Goal: Task Accomplishment & Management: Use online tool/utility

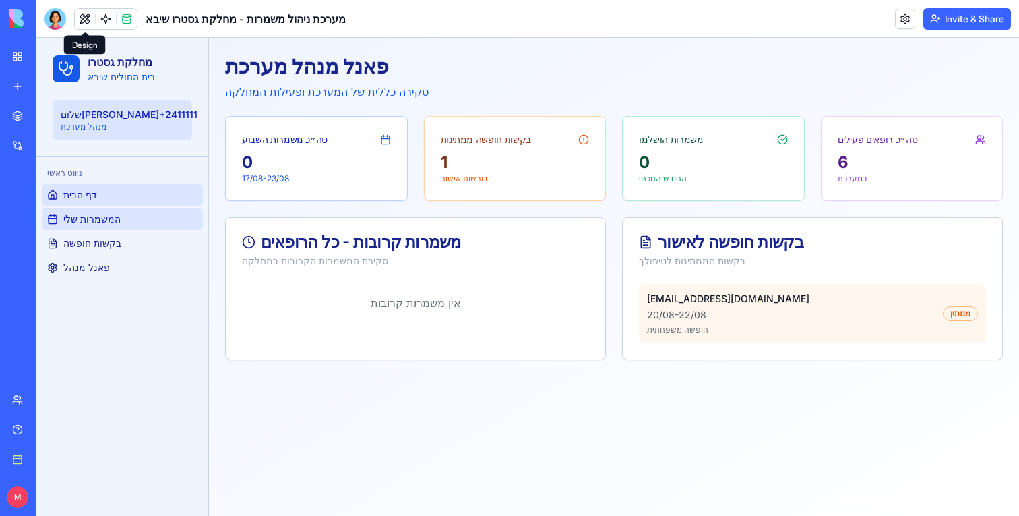
click at [140, 223] on link "המשמרות שלי" at bounding box center [122, 219] width 161 height 22
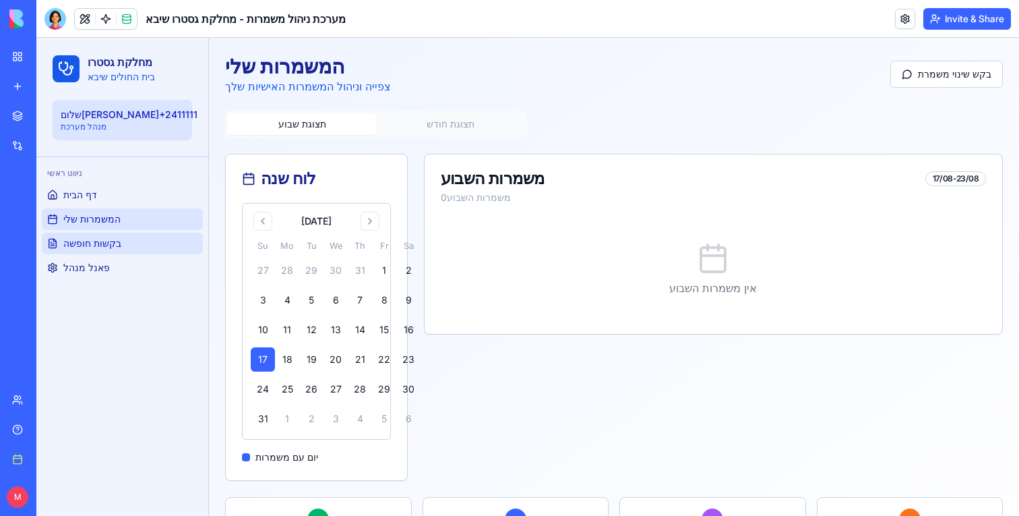
click at [126, 245] on link "בקשות חופשה" at bounding box center [122, 244] width 161 height 22
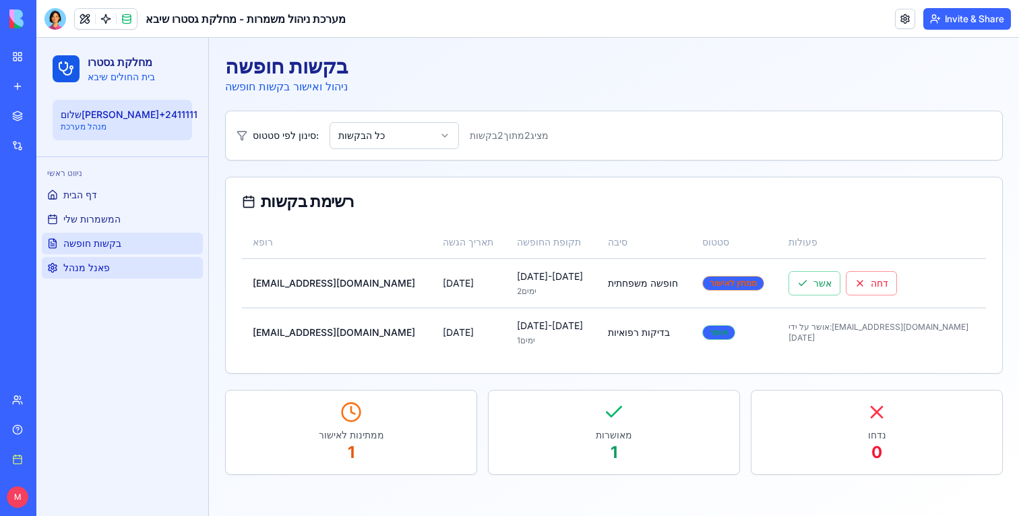
click at [113, 264] on link "פאנל מנהל" at bounding box center [122, 268] width 161 height 22
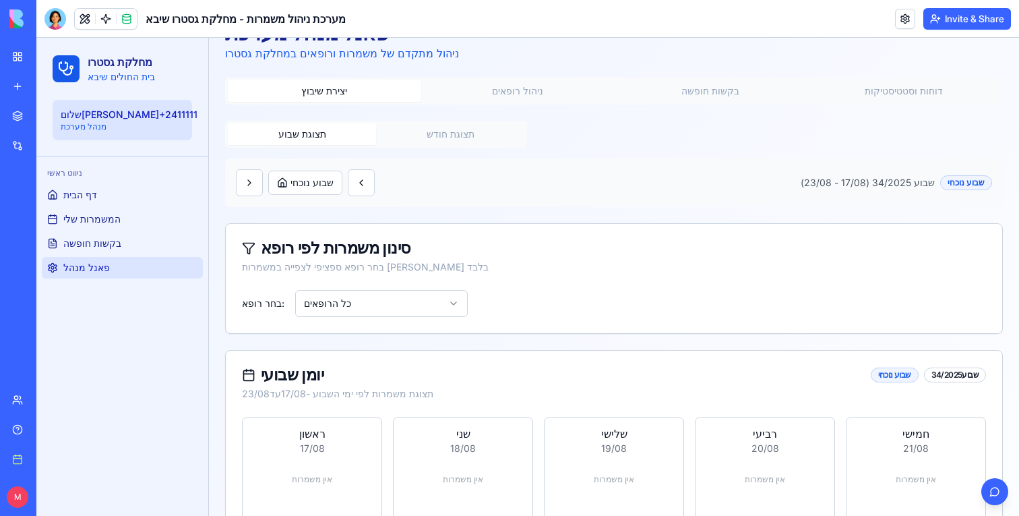
scroll to position [19, 0]
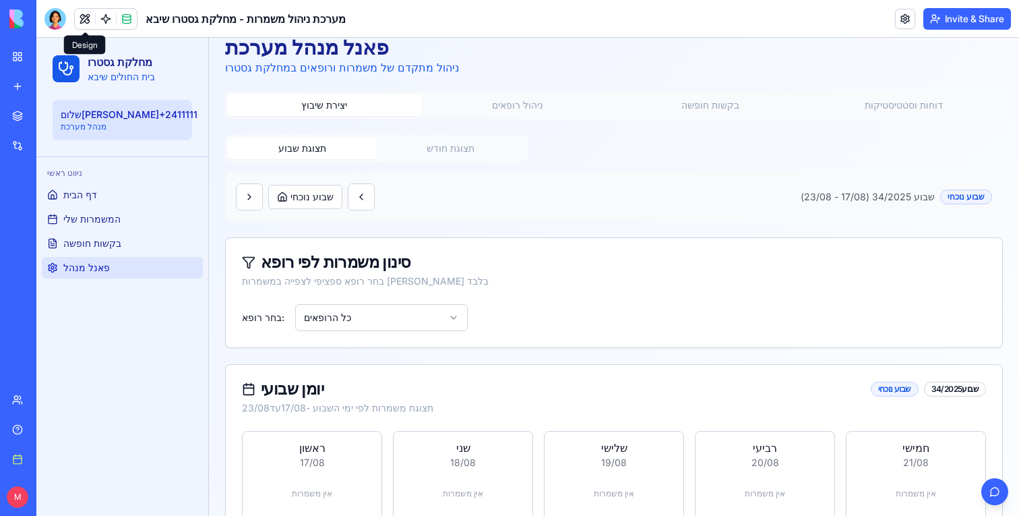
click at [59, 21] on div at bounding box center [56, 19] width 22 height 22
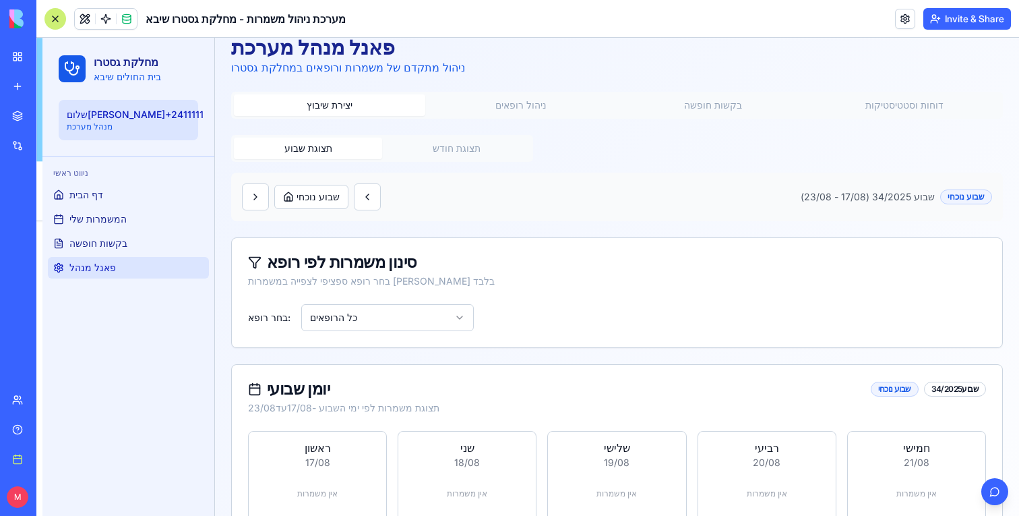
scroll to position [12103, 0]
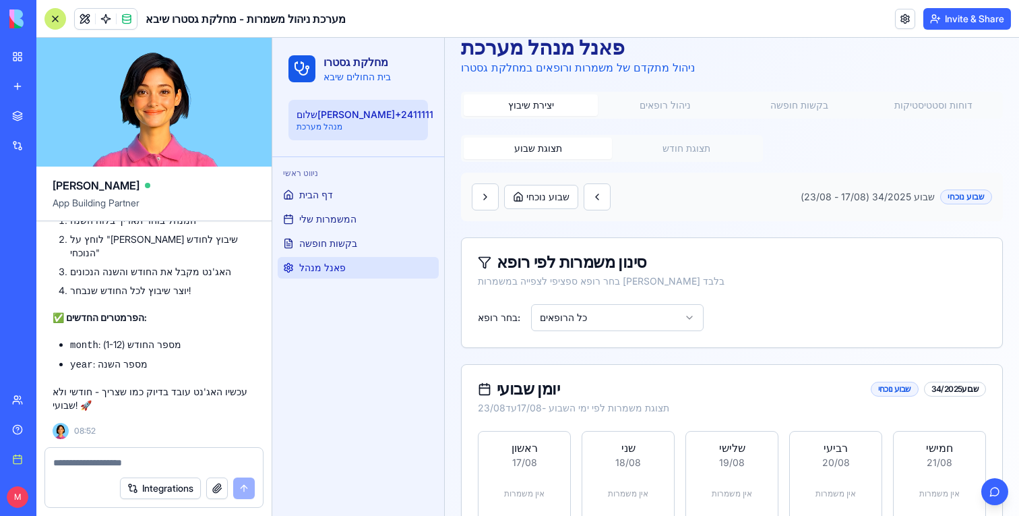
click at [73, 464] on textarea at bounding box center [154, 462] width 202 height 13
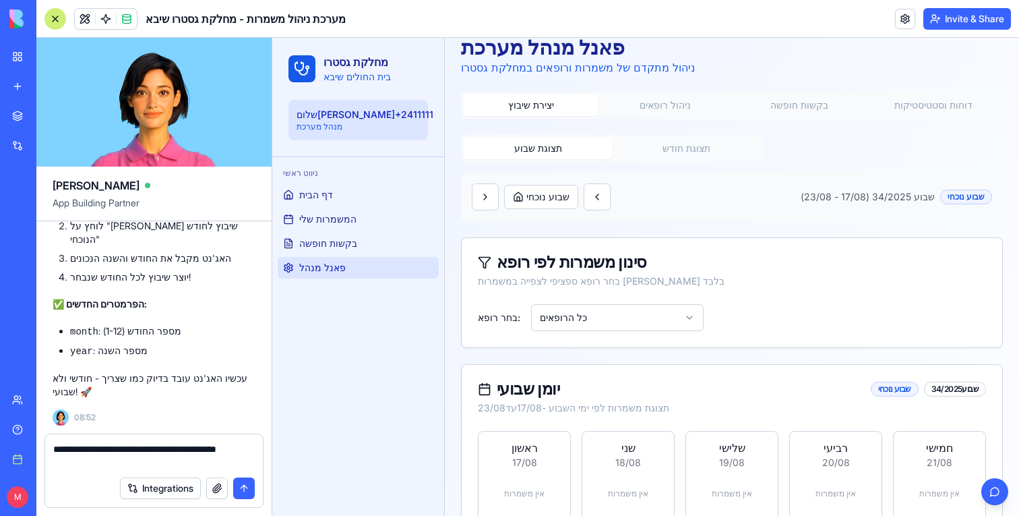
type textarea "**********"
paste textarea
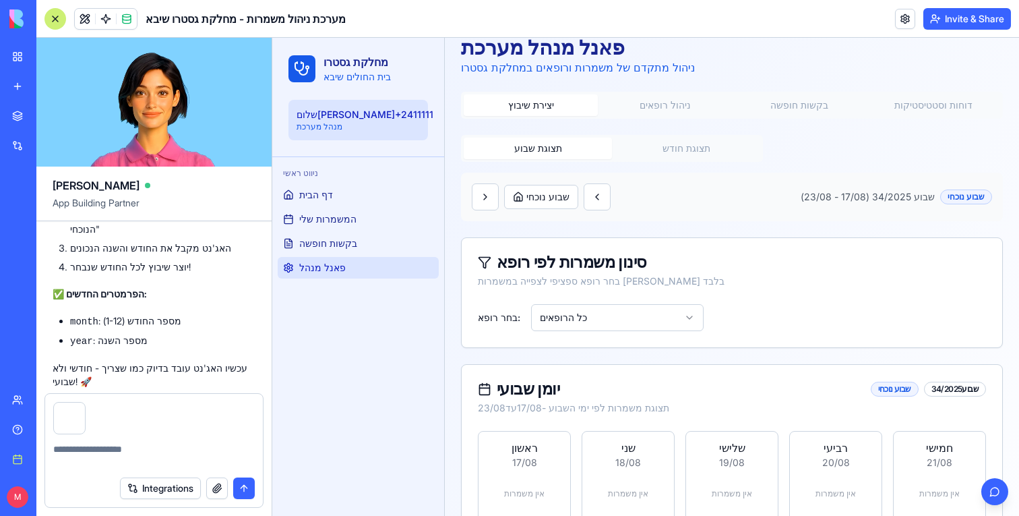
scroll to position [12206, 0]
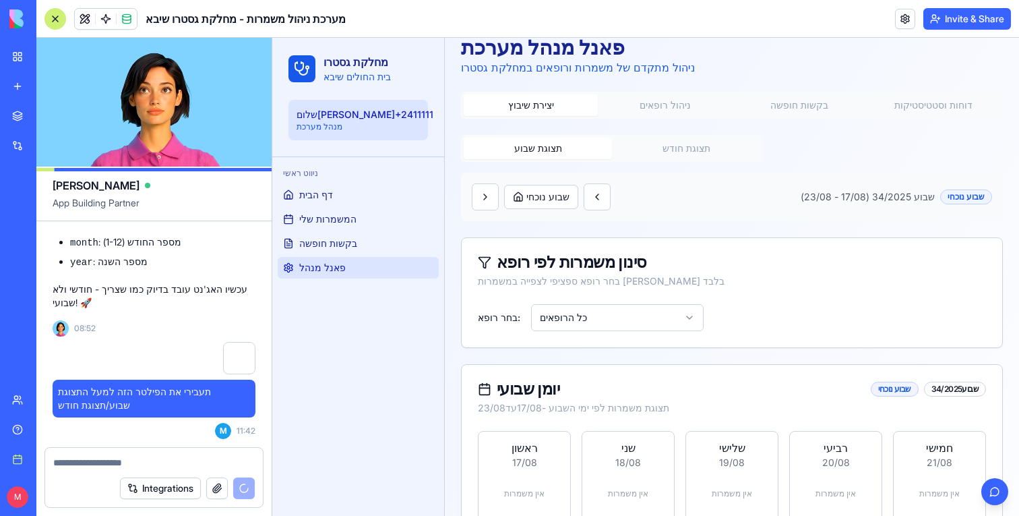
click at [57, 15] on div at bounding box center [56, 19] width 22 height 22
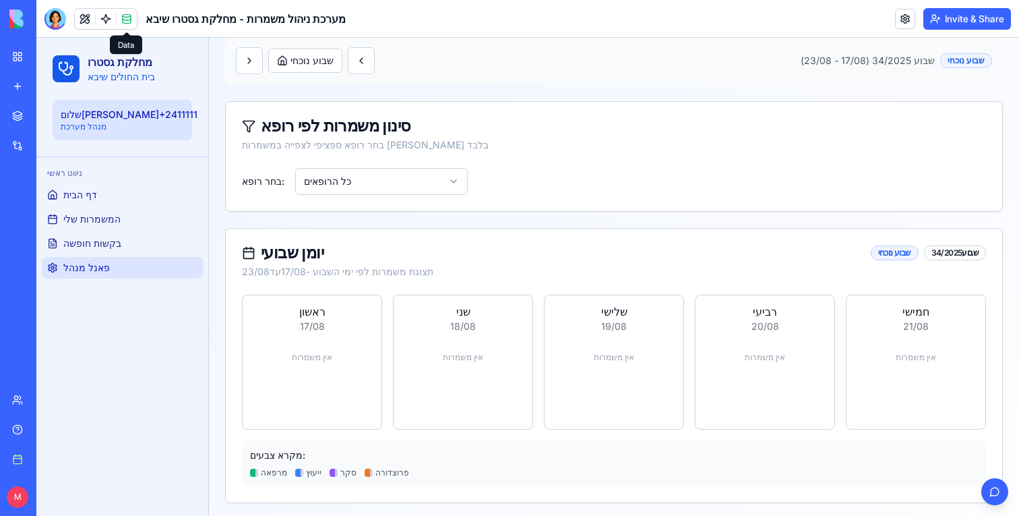
scroll to position [0, 0]
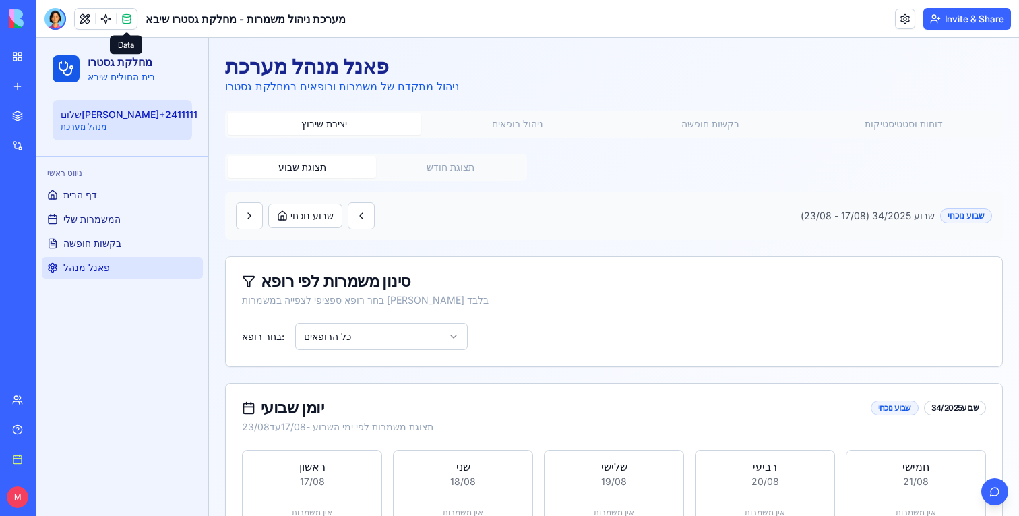
click at [420, 180] on div "תצוגת שבוע תצוגת חודש" at bounding box center [376, 167] width 302 height 27
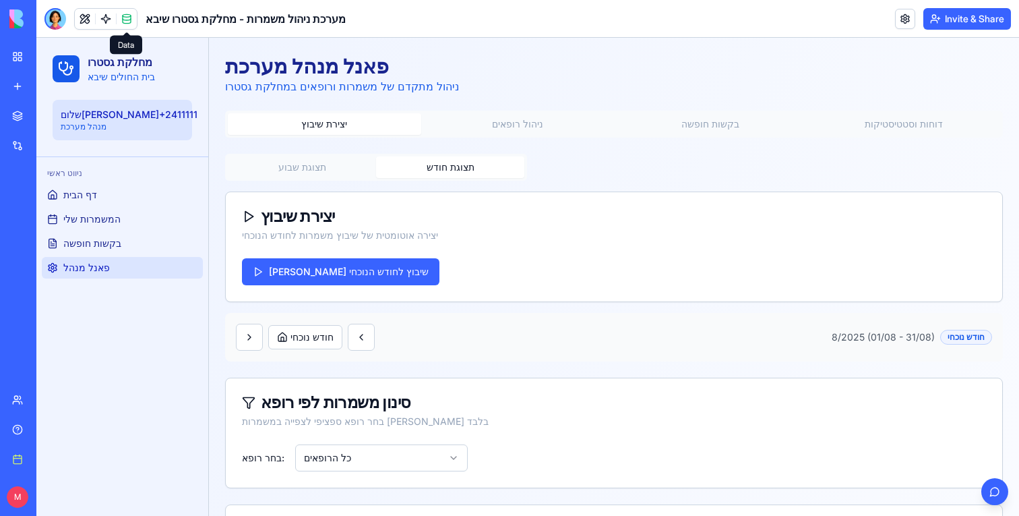
click at [426, 176] on button "תצוגת חודש" at bounding box center [450, 167] width 148 height 22
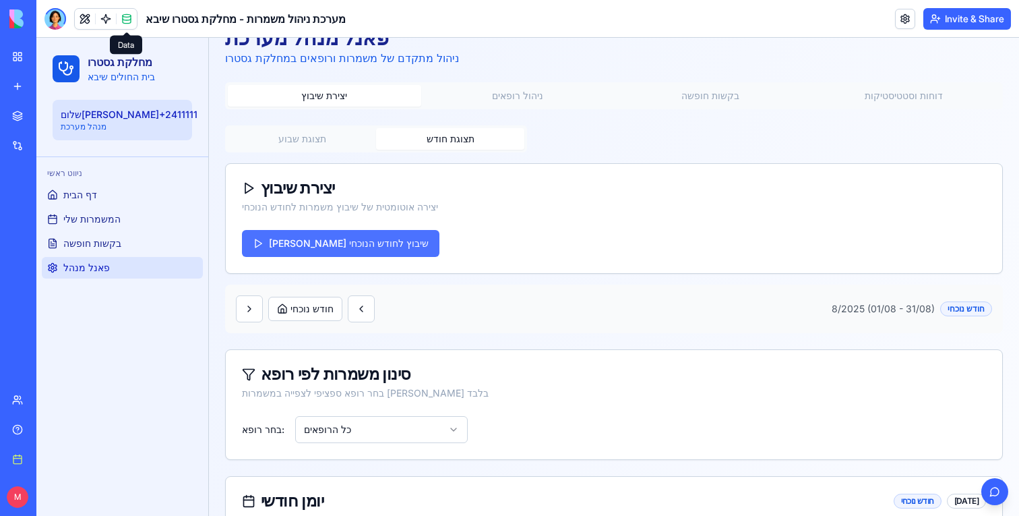
scroll to position [24, 0]
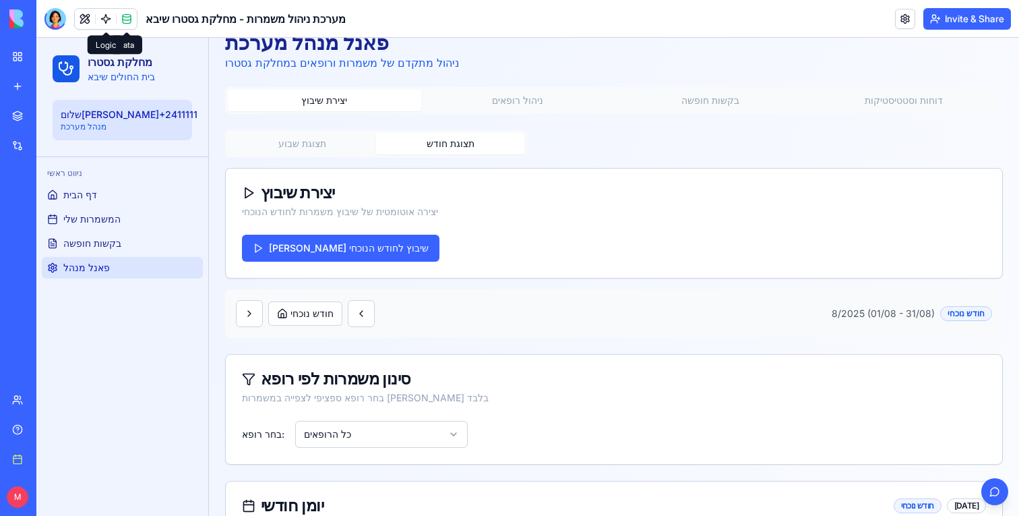
click at [105, 26] on link at bounding box center [106, 19] width 20 height 20
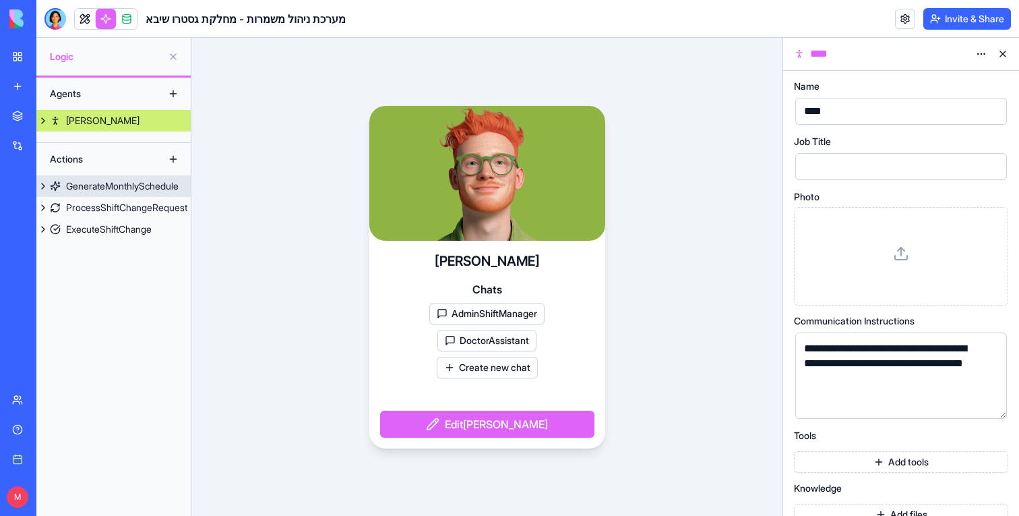
click at [92, 183] on div "GenerateMonthlySchedule" at bounding box center [122, 185] width 113 height 13
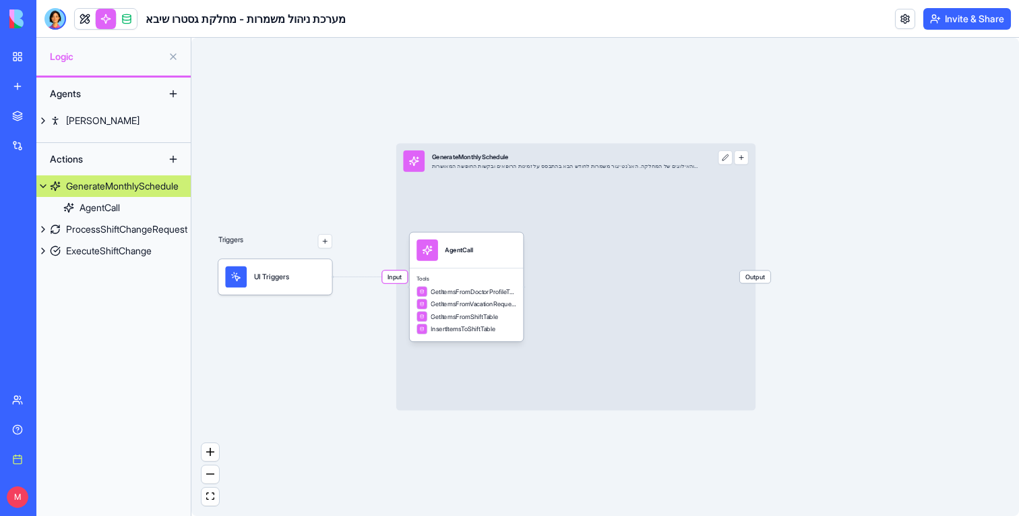
click at [395, 278] on span "Input" at bounding box center [394, 276] width 25 height 12
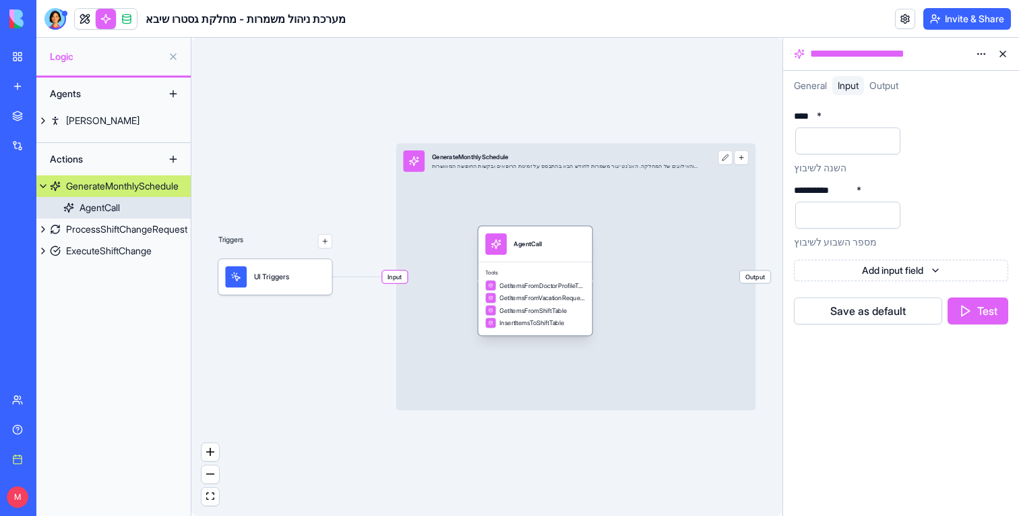
drag, startPoint x: 485, startPoint y: 260, endPoint x: 553, endPoint y: 254, distance: 68.4
click at [553, 254] on div "AgentCall" at bounding box center [535, 244] width 100 height 22
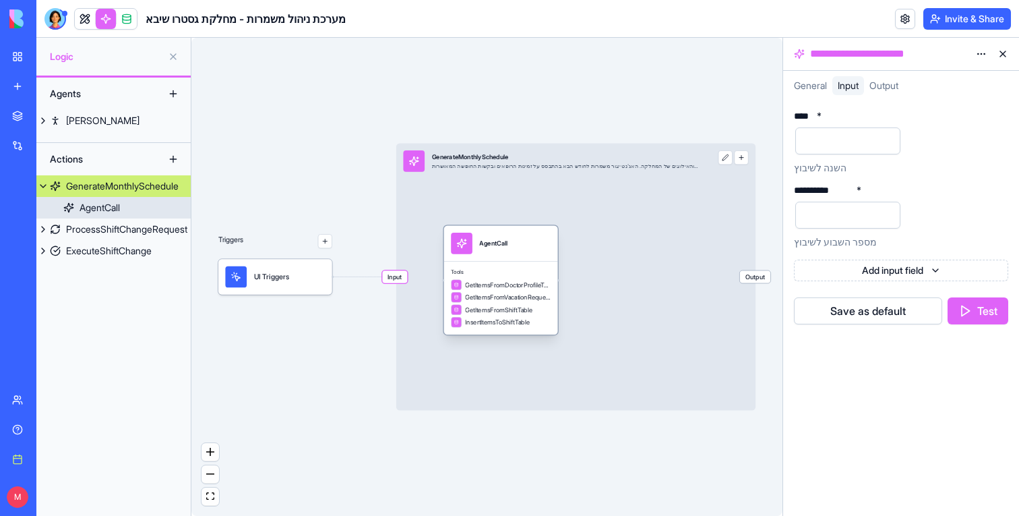
drag, startPoint x: 553, startPoint y: 254, endPoint x: 519, endPoint y: 253, distance: 34.4
click at [519, 253] on div "AgentCall" at bounding box center [501, 244] width 100 height 22
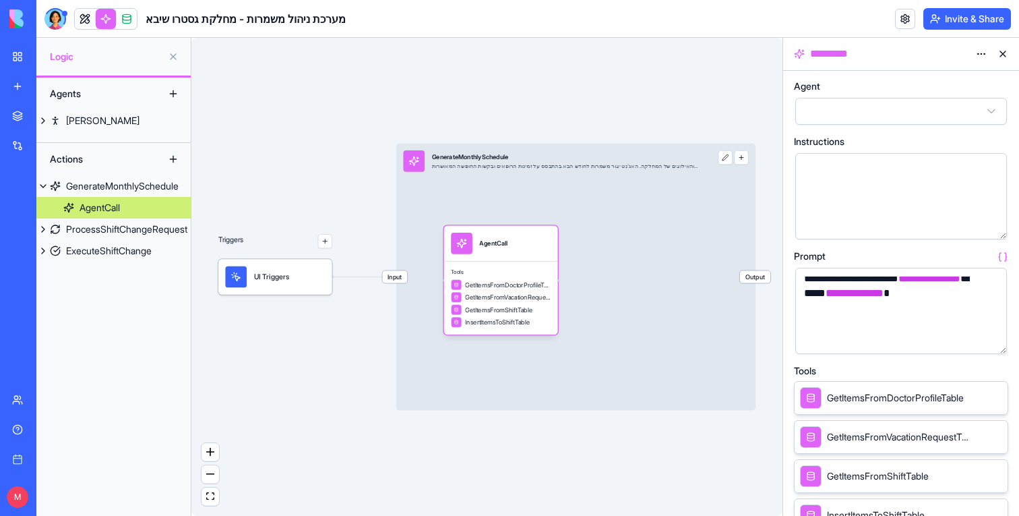
scroll to position [34, 0]
click at [88, 24] on link at bounding box center [85, 19] width 20 height 20
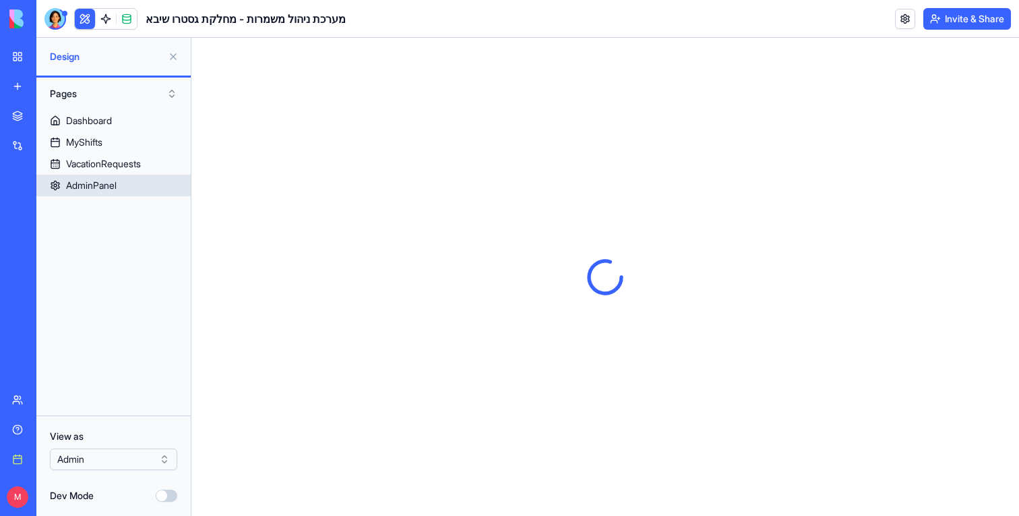
click at [86, 186] on div "AdminPanel" at bounding box center [91, 185] width 51 height 13
click at [174, 55] on button at bounding box center [173, 57] width 22 height 22
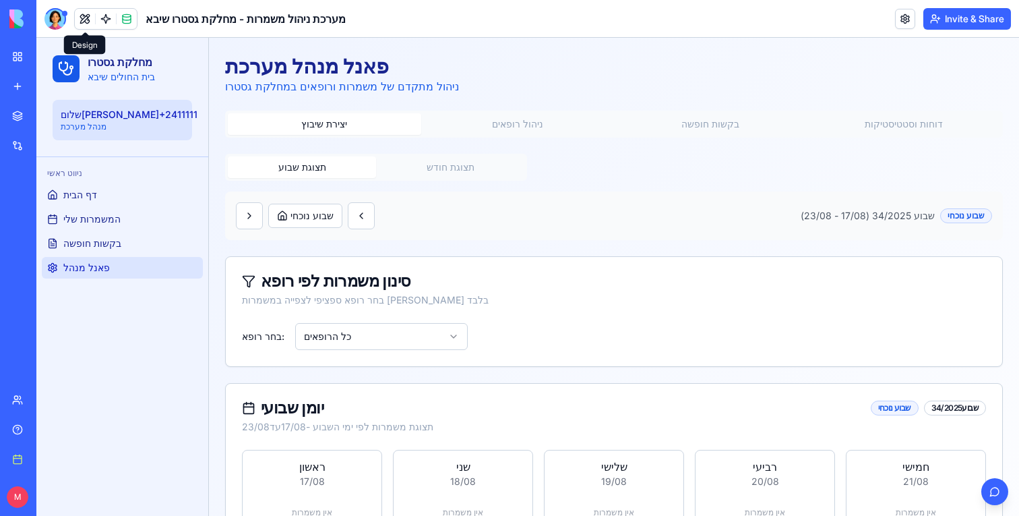
click at [394, 162] on button "תצוגת חודש" at bounding box center [450, 167] width 148 height 22
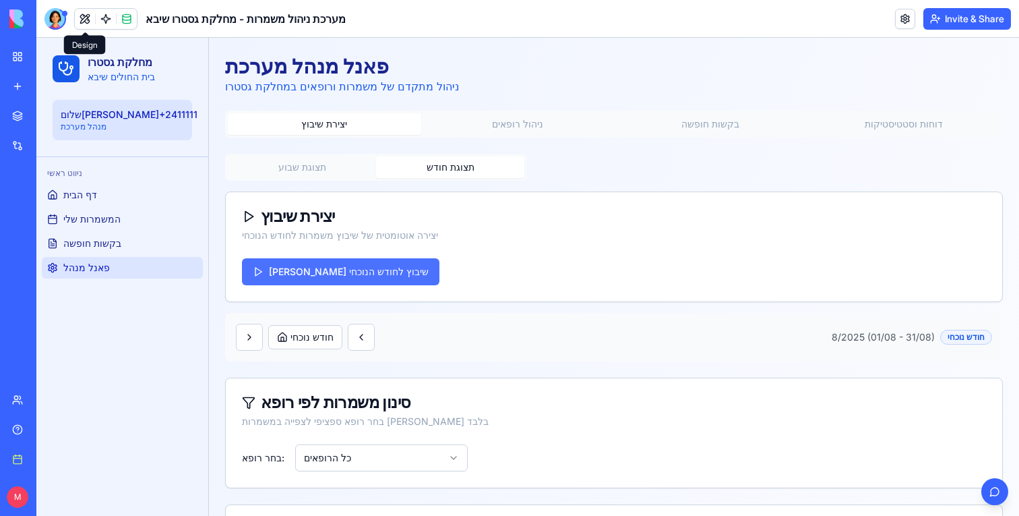
click at [322, 276] on button "[PERSON_NAME] שיבוץ לחודש הנוכחי" at bounding box center [341, 271] width 198 height 27
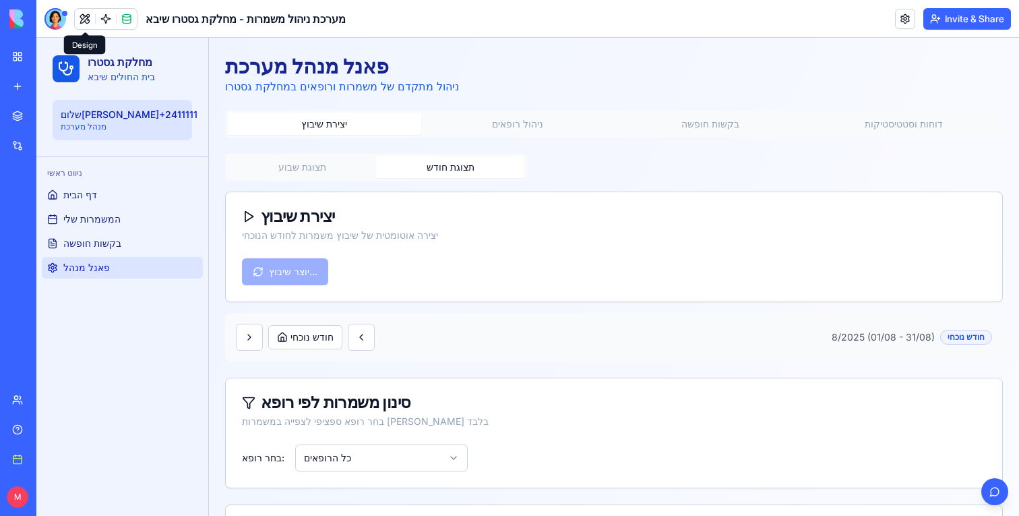
click at [514, 403] on div "סינון משמרות לפי רופא" at bounding box center [614, 402] width 744 height 16
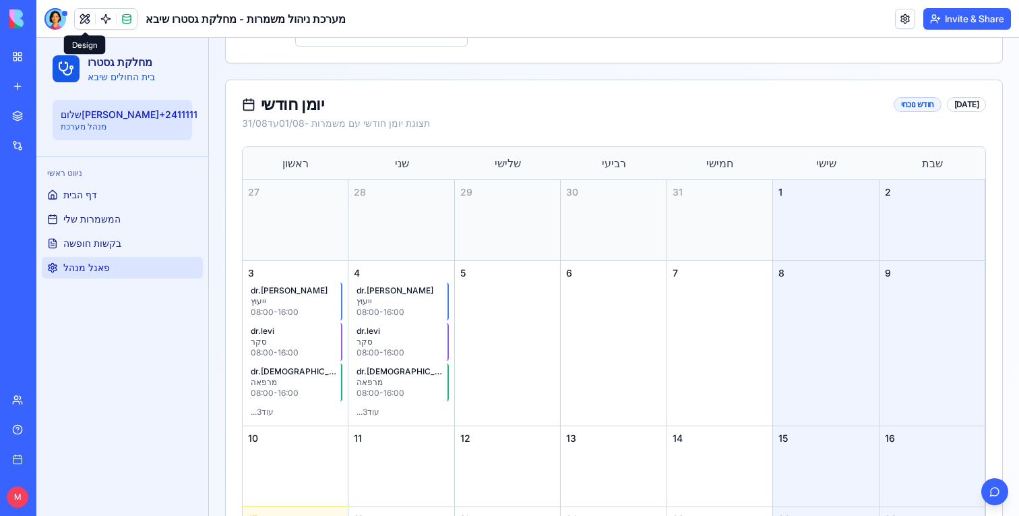
scroll to position [544, 0]
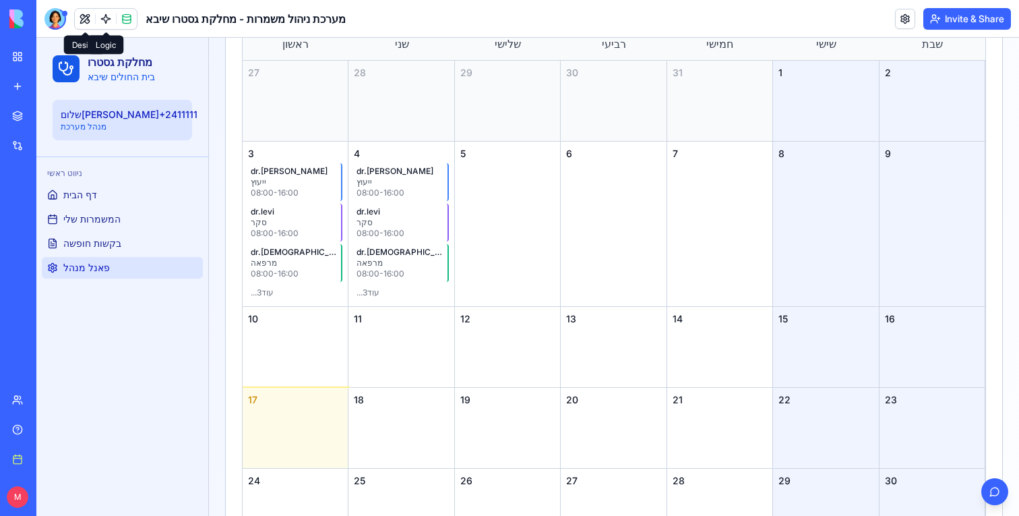
click at [106, 20] on link at bounding box center [106, 19] width 20 height 20
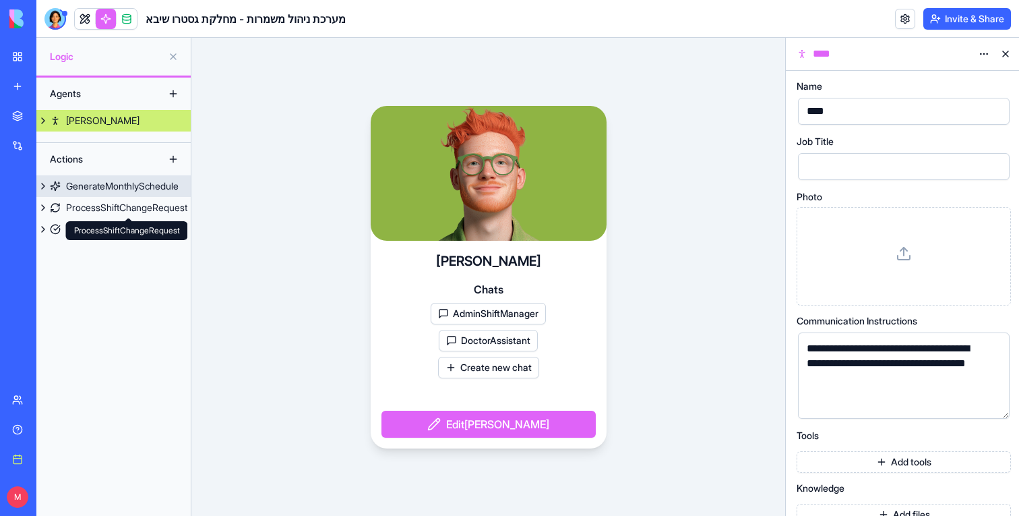
click at [121, 177] on link "GenerateMonthlySchedule" at bounding box center [113, 186] width 154 height 22
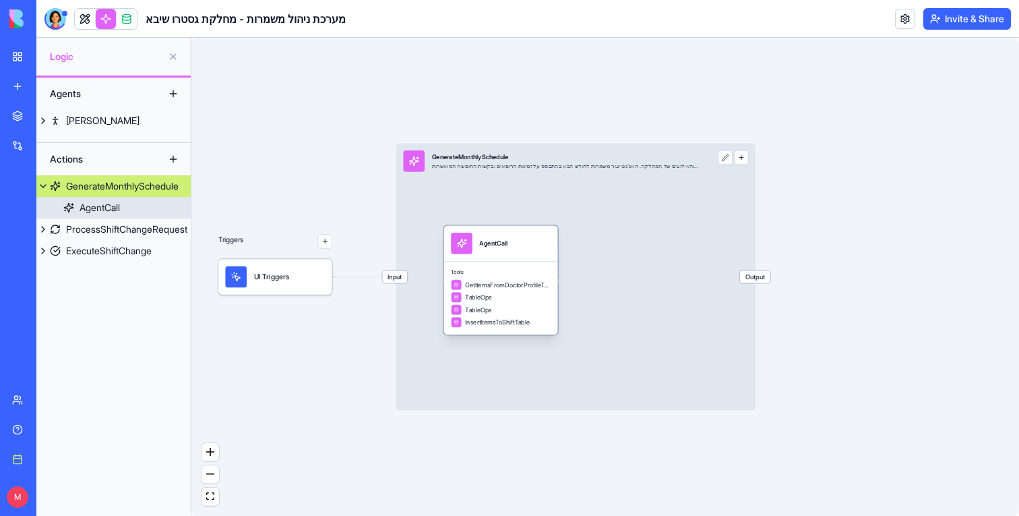
click at [512, 261] on div "Tools GetItemsFromDoctorProfileTable TableOps TableOps InsertItemsToShiftTable" at bounding box center [501, 297] width 114 height 73
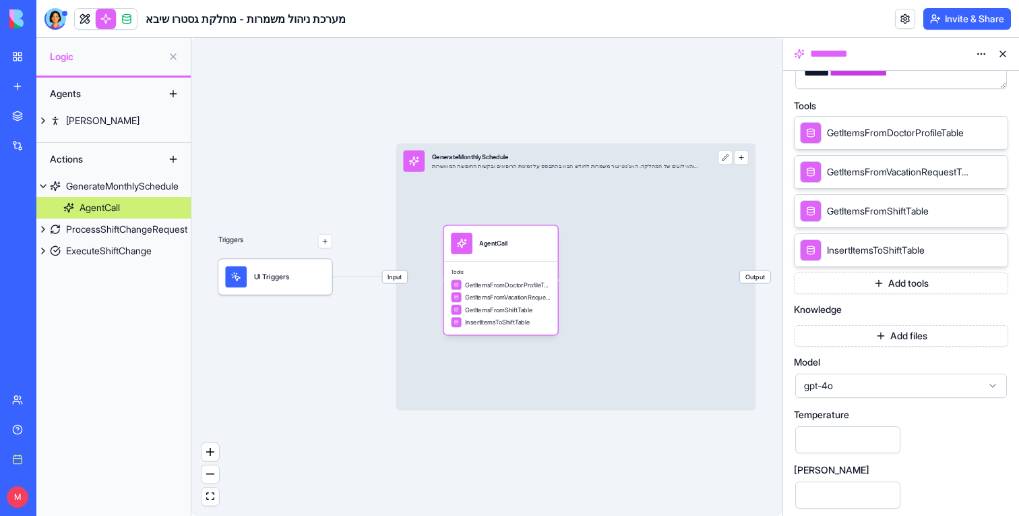
scroll to position [270, 0]
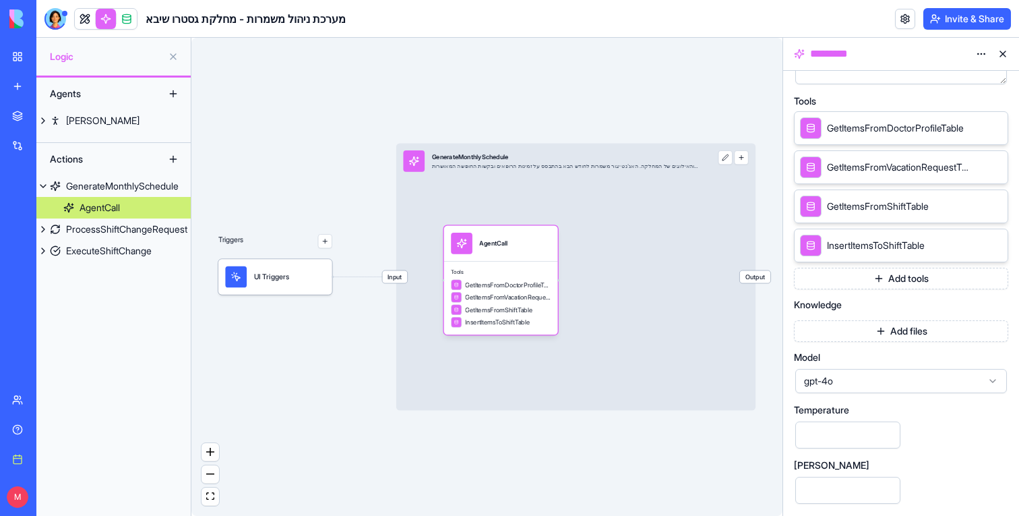
click at [899, 377] on span "gpt-4o" at bounding box center [893, 380] width 178 height 13
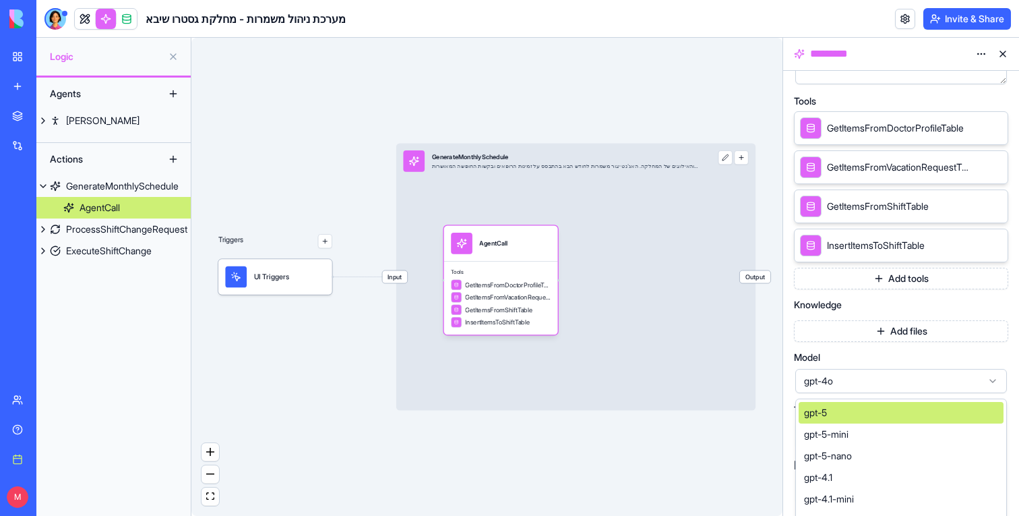
scroll to position [355, 0]
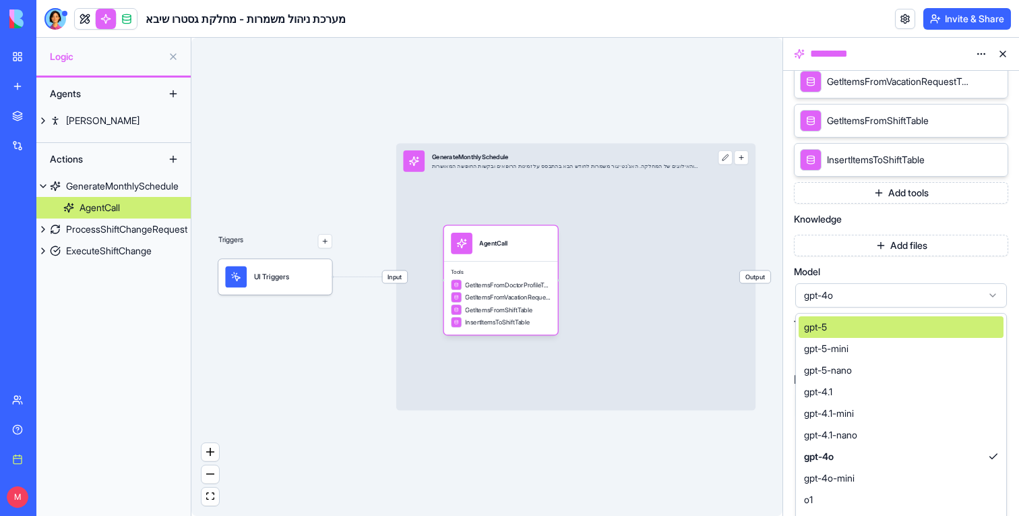
click at [865, 325] on div "gpt-5" at bounding box center [901, 327] width 205 height 22
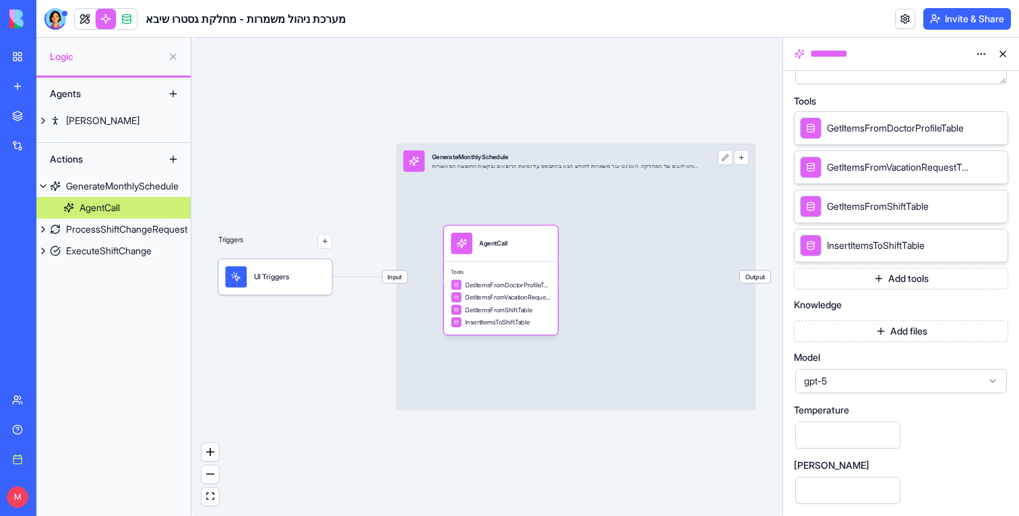
click at [677, 96] on div "Triggers UI Triggers Input GenerateMonthlySchedule יצירת שיבוץ משמרות חודשי לפי…" at bounding box center [486, 277] width 591 height 478
click at [1004, 51] on button at bounding box center [1004, 54] width 22 height 22
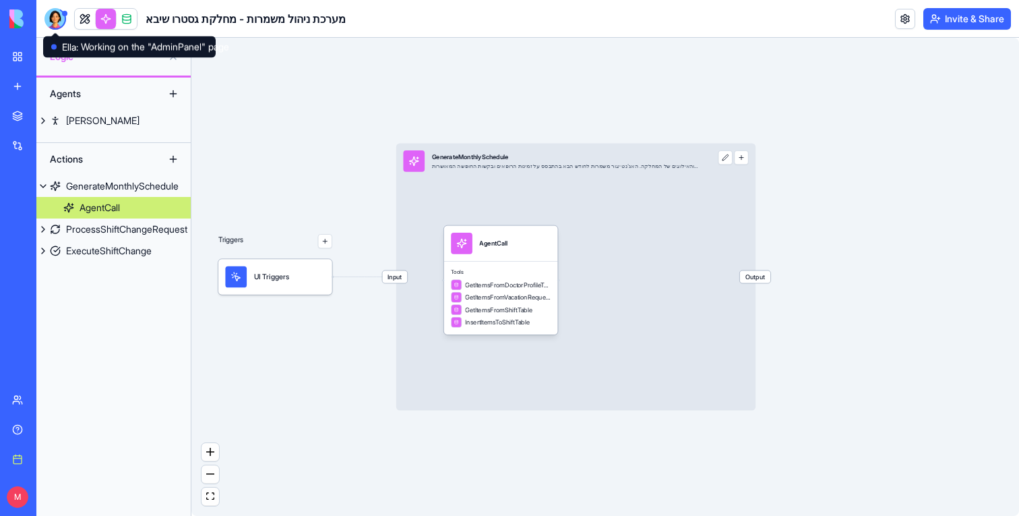
click at [53, 18] on div at bounding box center [56, 19] width 22 height 22
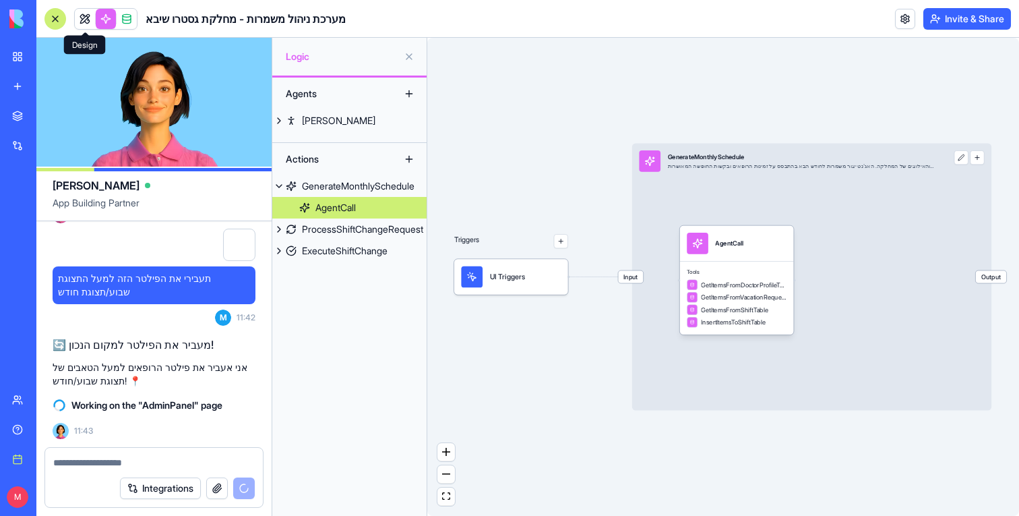
click at [89, 18] on link at bounding box center [85, 19] width 20 height 20
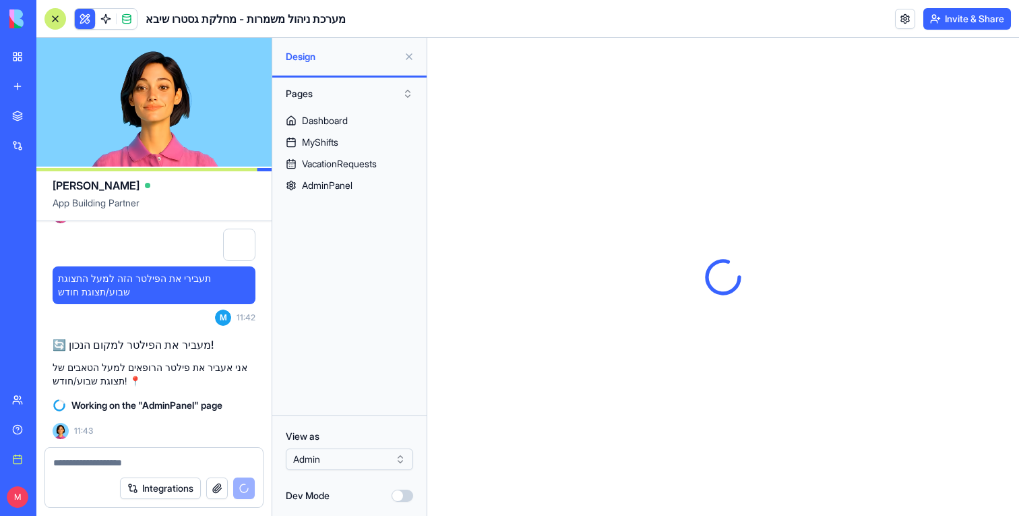
click at [407, 57] on button at bounding box center [409, 57] width 22 height 22
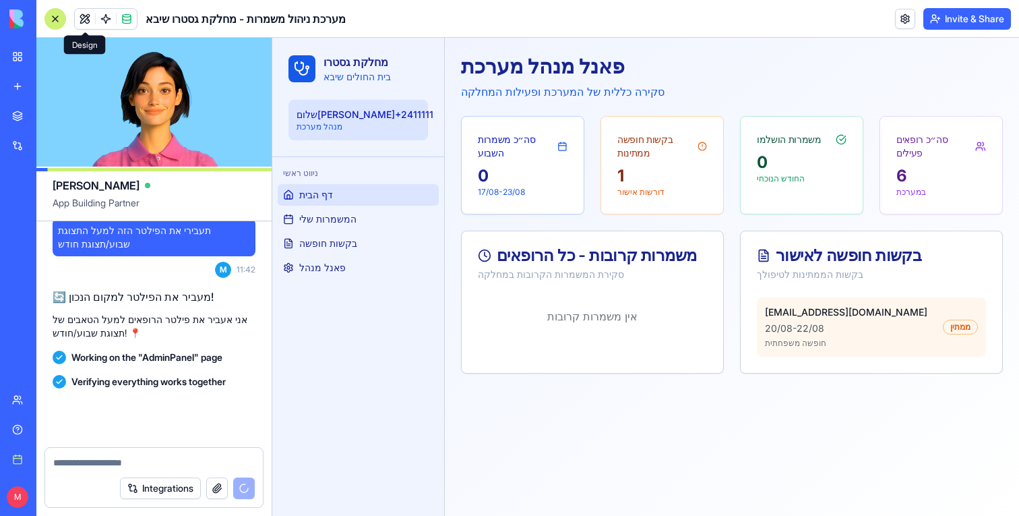
scroll to position [12745, 0]
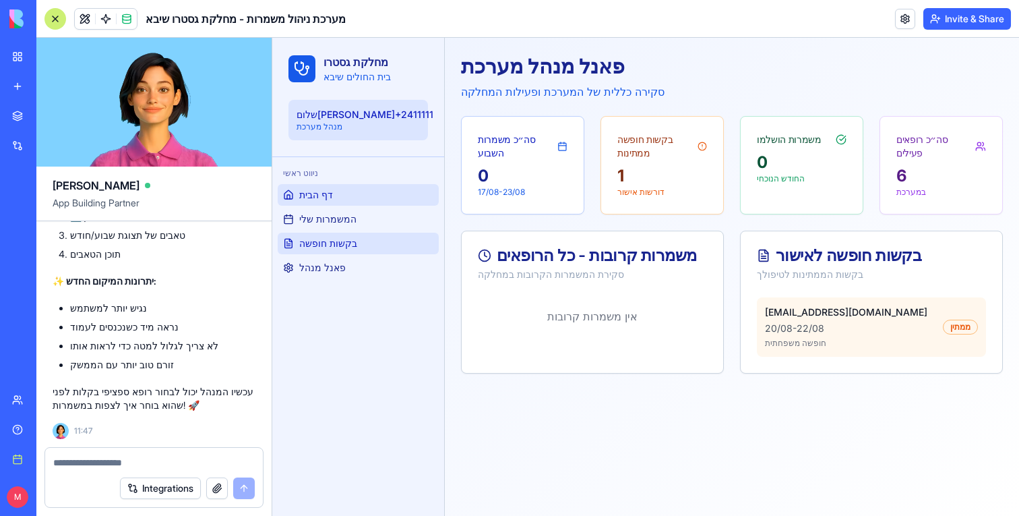
click at [339, 254] on link "בקשות חופשה" at bounding box center [358, 244] width 161 height 22
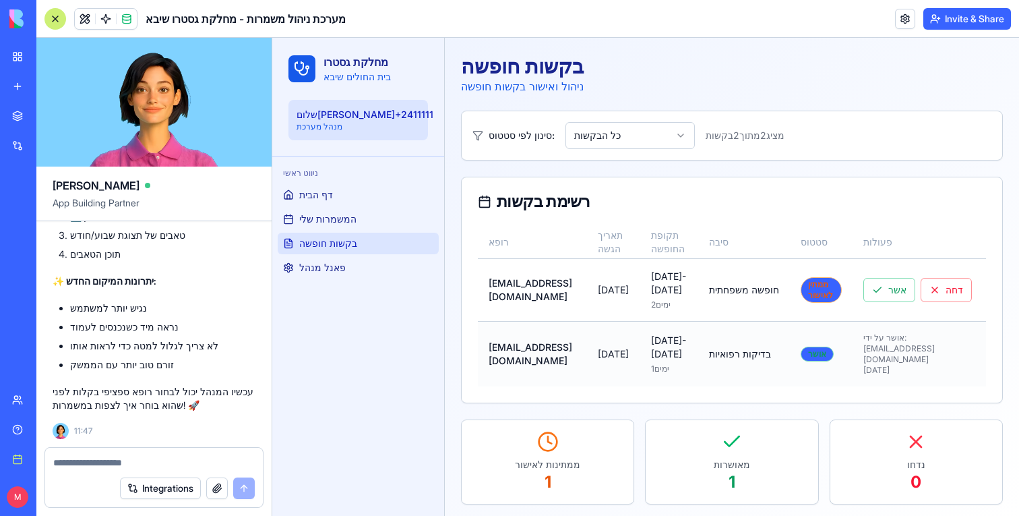
scroll to position [28, 0]
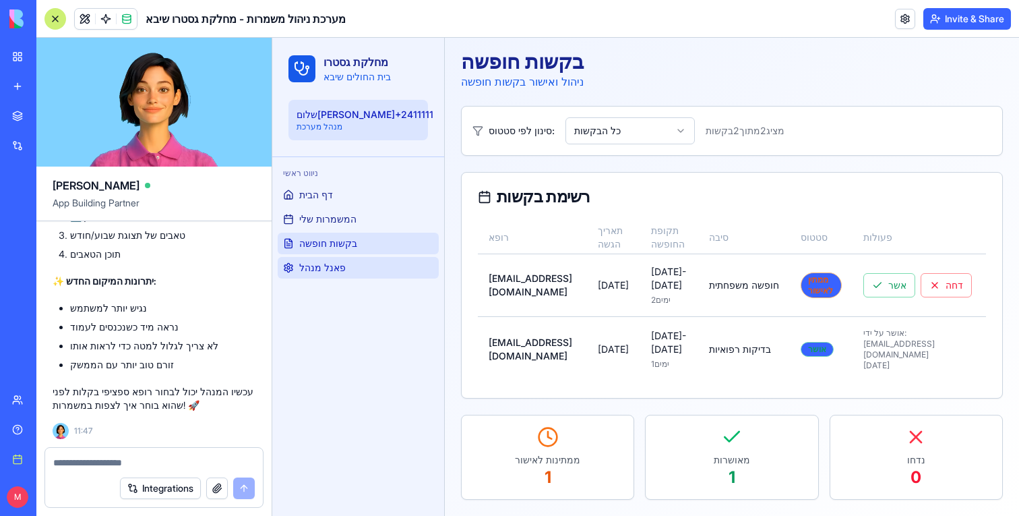
click at [377, 266] on link "פאנל מנהל" at bounding box center [358, 268] width 161 height 22
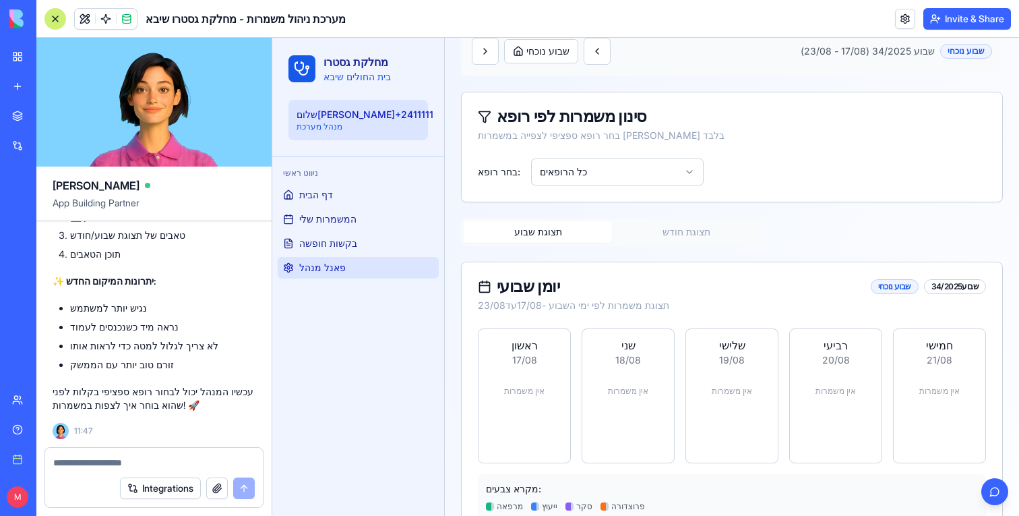
scroll to position [140, 0]
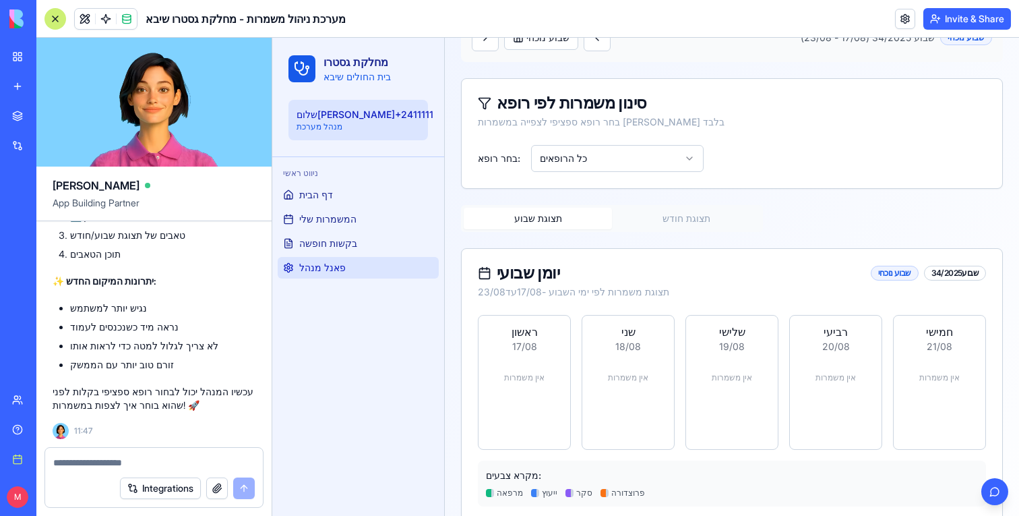
click at [688, 205] on div "תצוגת שבוע תצוגת חודש" at bounding box center [612, 218] width 302 height 27
click at [681, 226] on button "תצוגת חודש" at bounding box center [686, 219] width 148 height 22
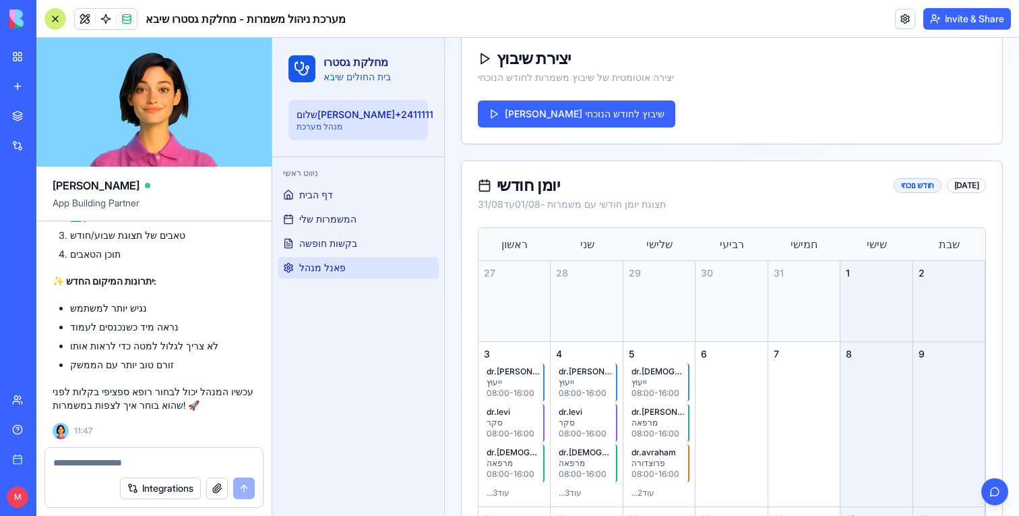
scroll to position [350, 0]
click at [577, 111] on button "[PERSON_NAME] שיבוץ לחודש הנוכחי" at bounding box center [577, 113] width 198 height 27
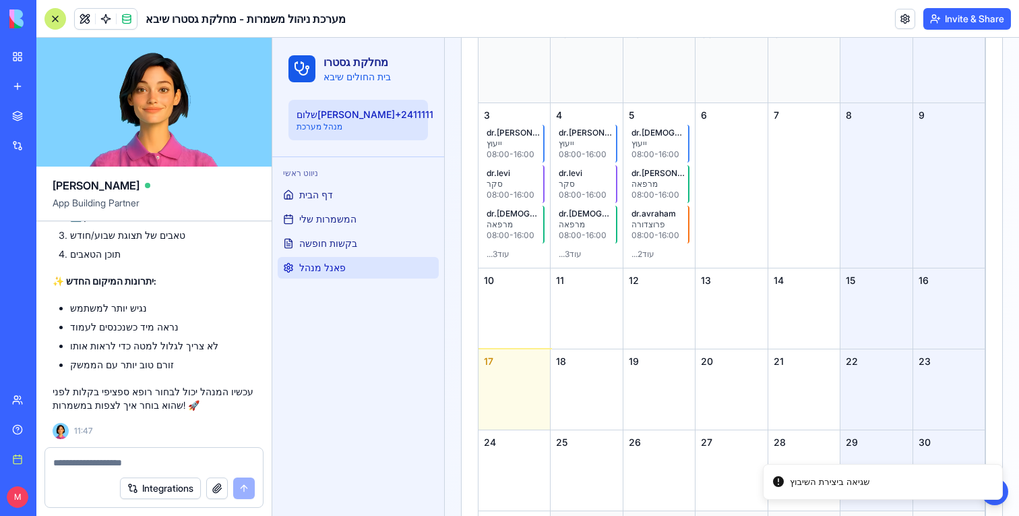
scroll to position [589, 0]
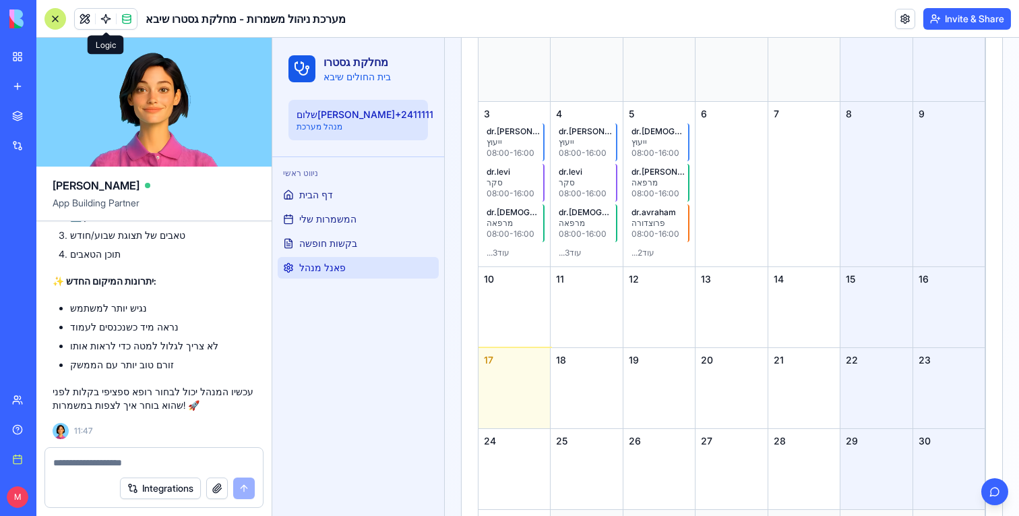
click at [105, 11] on link at bounding box center [106, 19] width 20 height 20
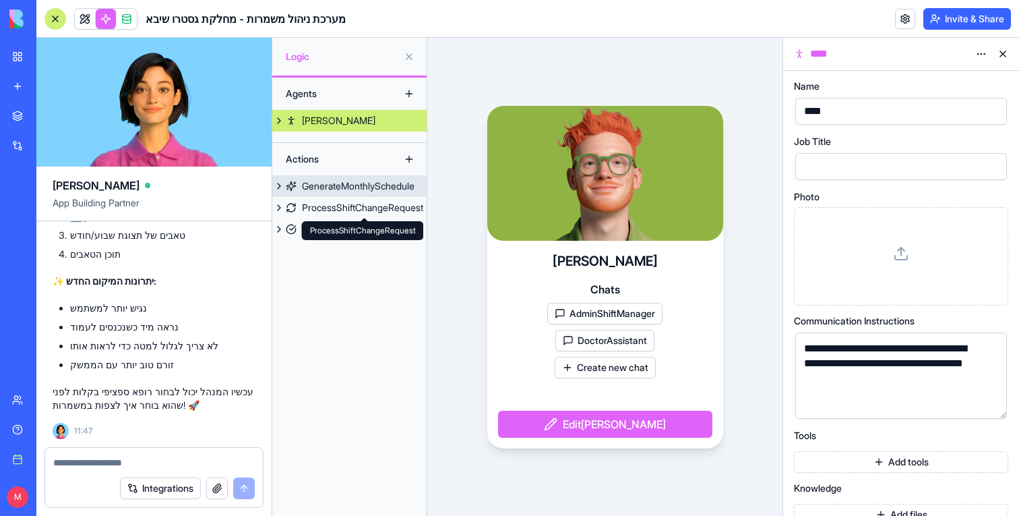
click at [336, 177] on link "GenerateMonthlySchedule" at bounding box center [349, 186] width 154 height 22
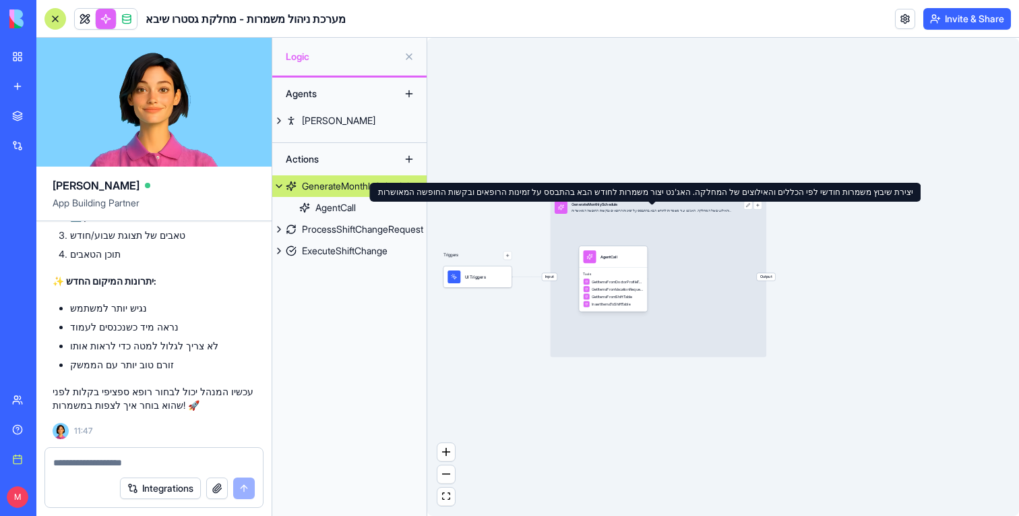
click at [660, 212] on div "יצירת שיבוץ משמרות חודשי לפי הכללים והאילוצים של המחלקה. האג'נט יצור משמרות לחו…" at bounding box center [652, 210] width 160 height 4
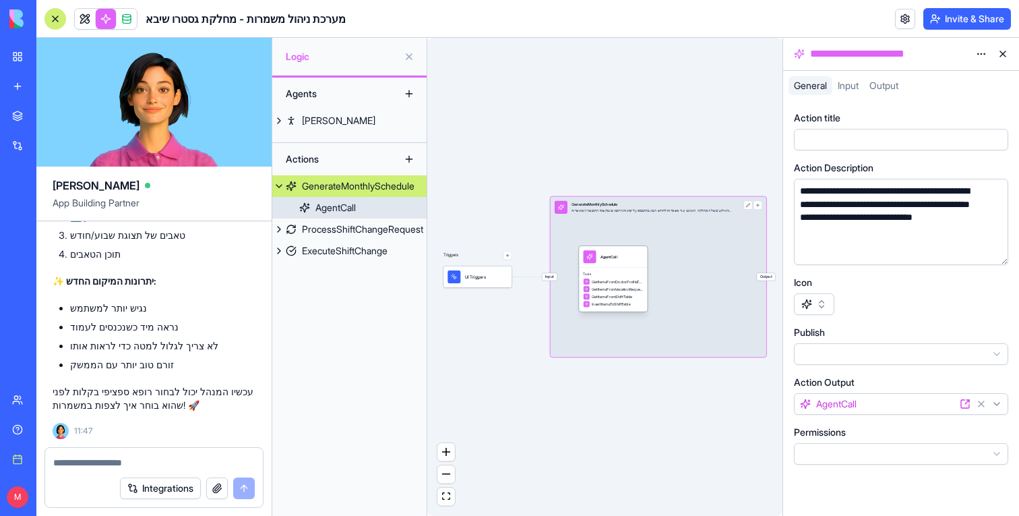
click at [634, 268] on div "Tools GetItemsFromDoctorProfileTable GetItemsFromVacationRequestTable GetItemsF…" at bounding box center [613, 290] width 69 height 44
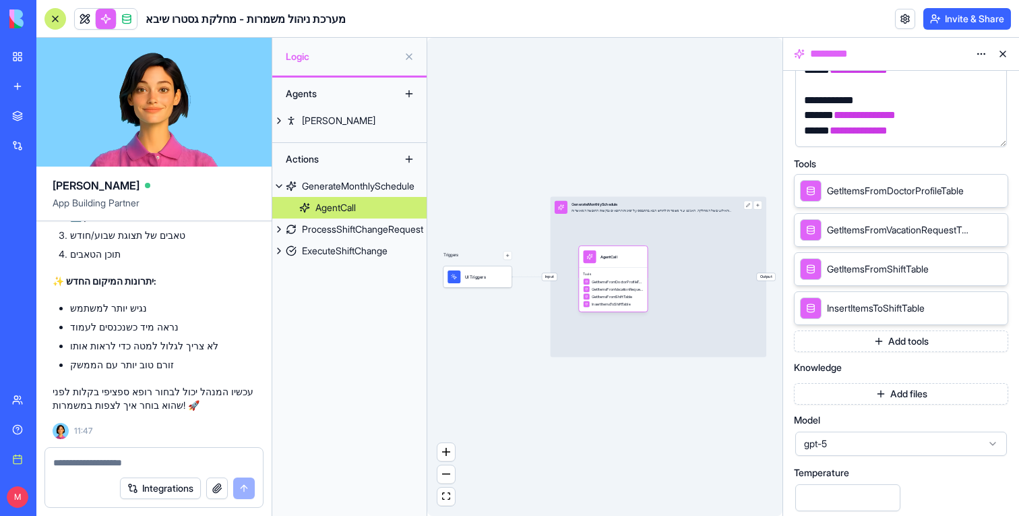
scroll to position [270, 0]
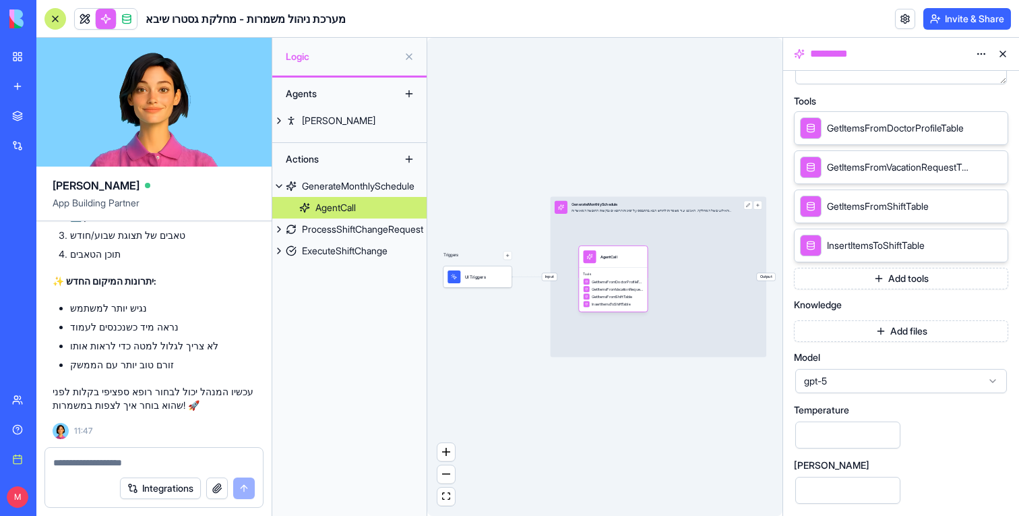
drag, startPoint x: 835, startPoint y: 487, endPoint x: 782, endPoint y: 487, distance: 52.6
click at [782, 487] on main "[PERSON_NAME] App Building Partner Undo M 21:20 🏥 מערכת ניהול משמרות שיבא מתחיל…" at bounding box center [527, 277] width 983 height 478
type input "******"
click at [972, 464] on div "[PERSON_NAME]" at bounding box center [901, 465] width 214 height 9
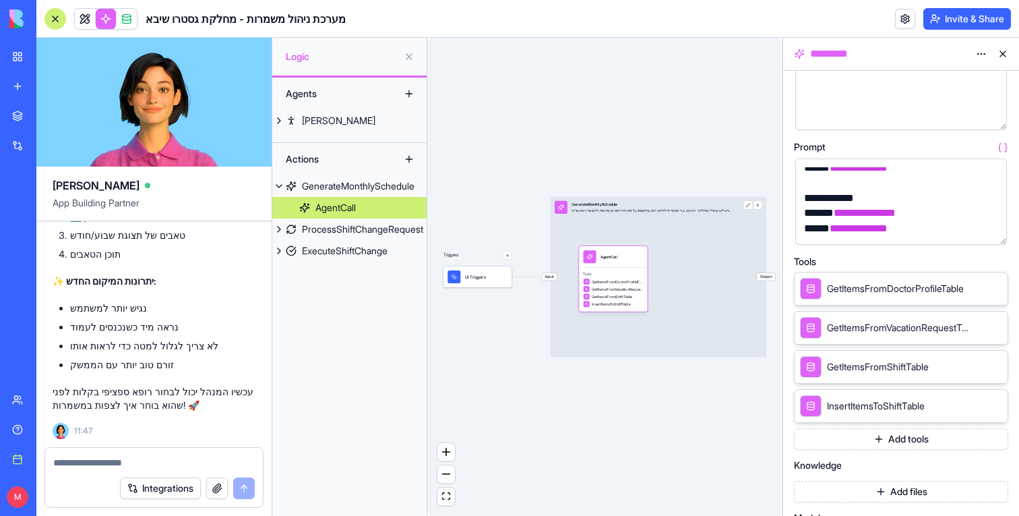
scroll to position [0, 0]
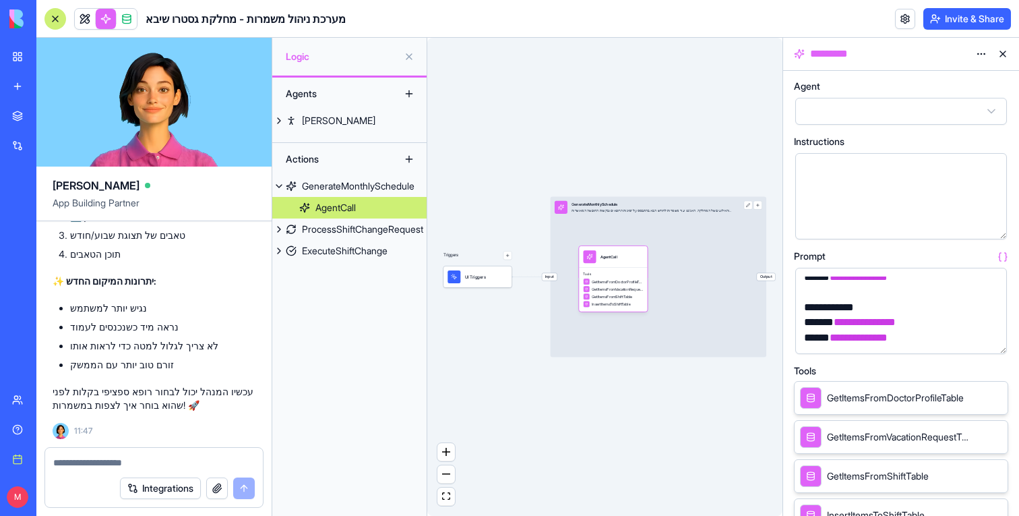
click at [995, 338] on button "button" at bounding box center [994, 341] width 22 height 22
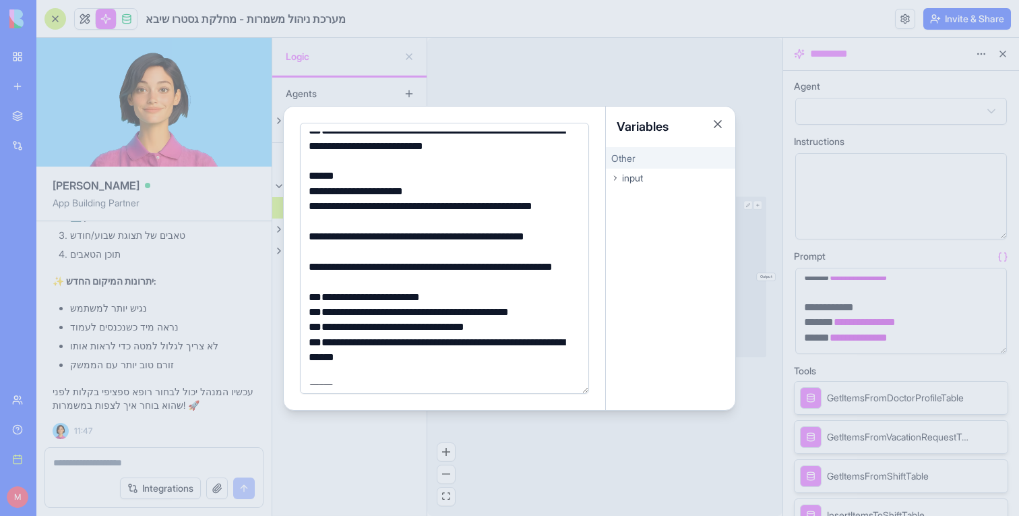
scroll to position [342, 0]
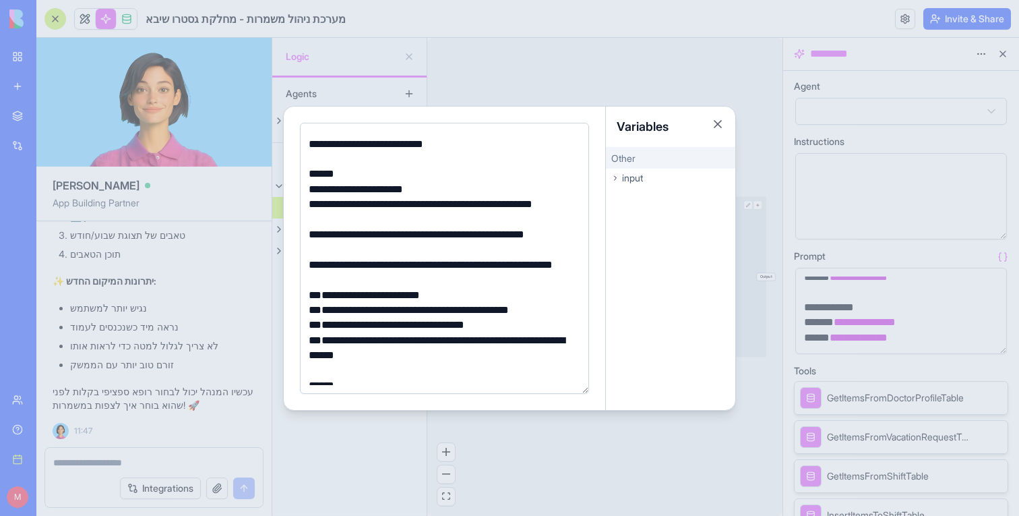
click at [325, 291] on div "**********" at bounding box center [443, 295] width 276 height 15
click at [351, 294] on div "**********" at bounding box center [443, 295] width 276 height 15
click at [386, 265] on div "**********" at bounding box center [443, 273] width 276 height 30
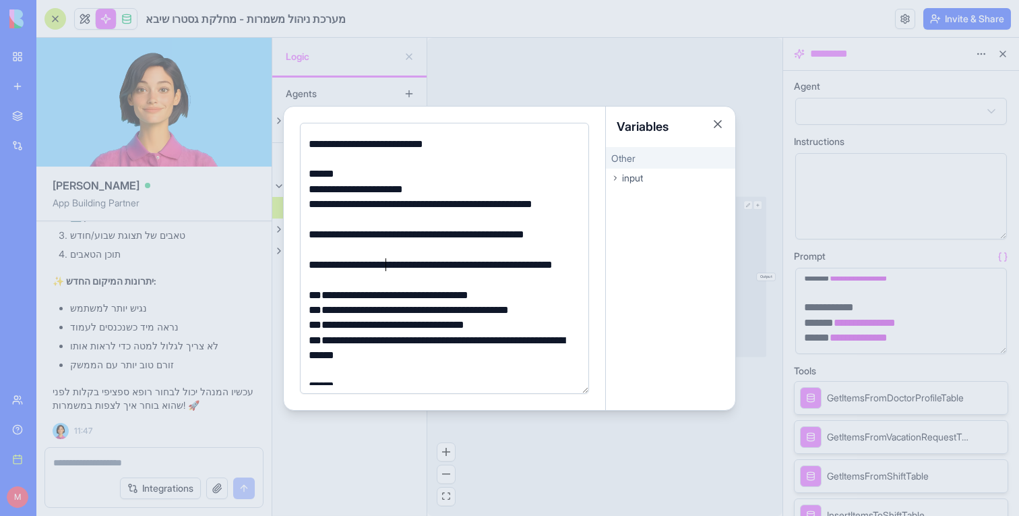
click at [401, 456] on div at bounding box center [509, 258] width 1019 height 516
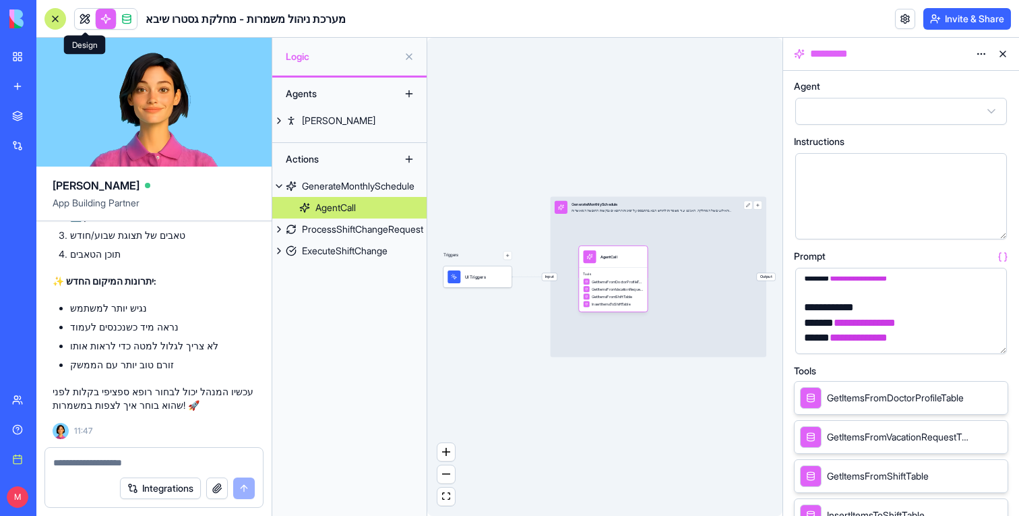
click at [82, 9] on link at bounding box center [85, 19] width 20 height 20
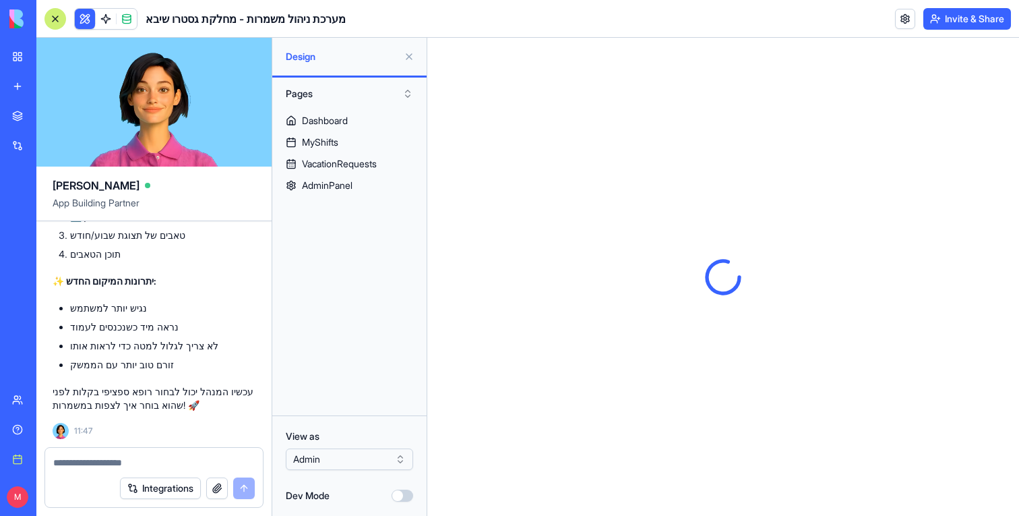
click at [411, 56] on button at bounding box center [409, 57] width 22 height 22
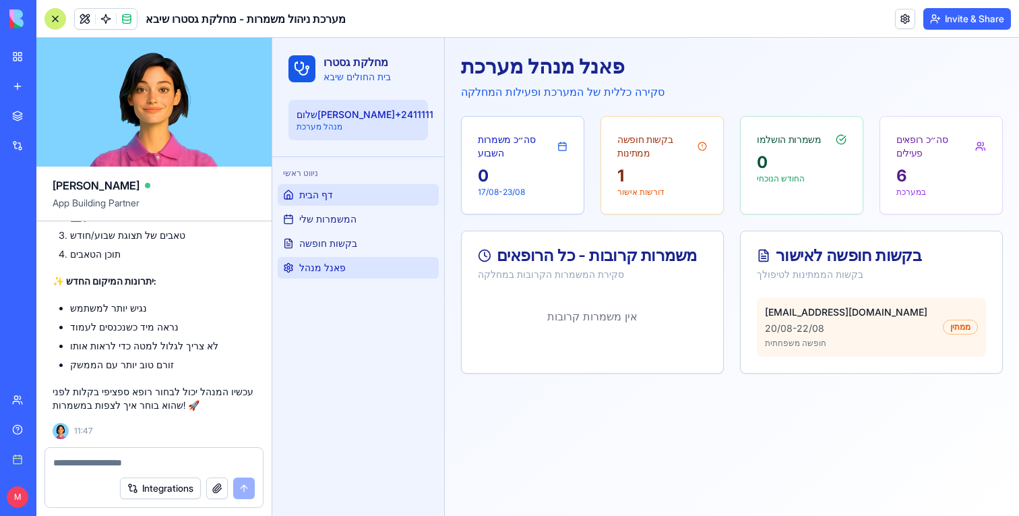
click at [334, 266] on span "פאנל מנהל" at bounding box center [322, 267] width 47 height 13
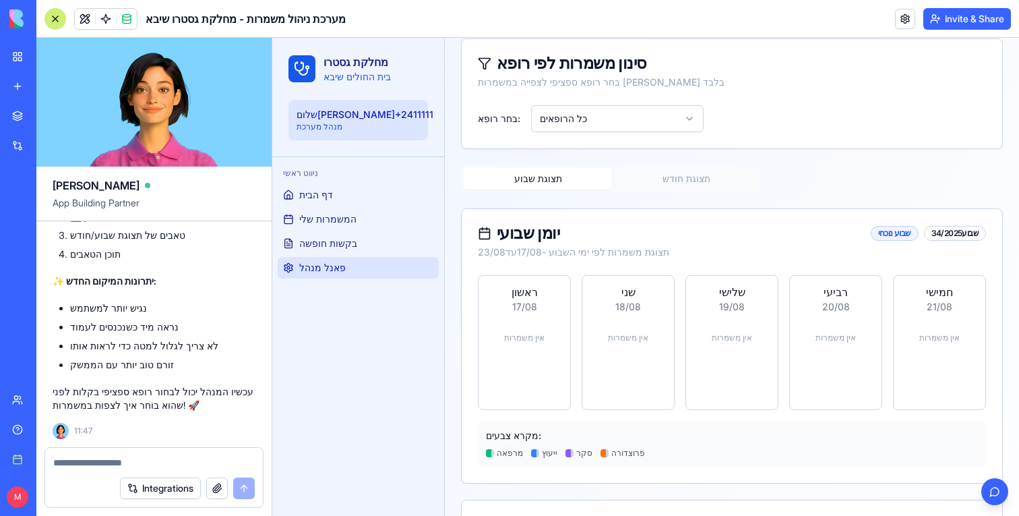
scroll to position [227, 0]
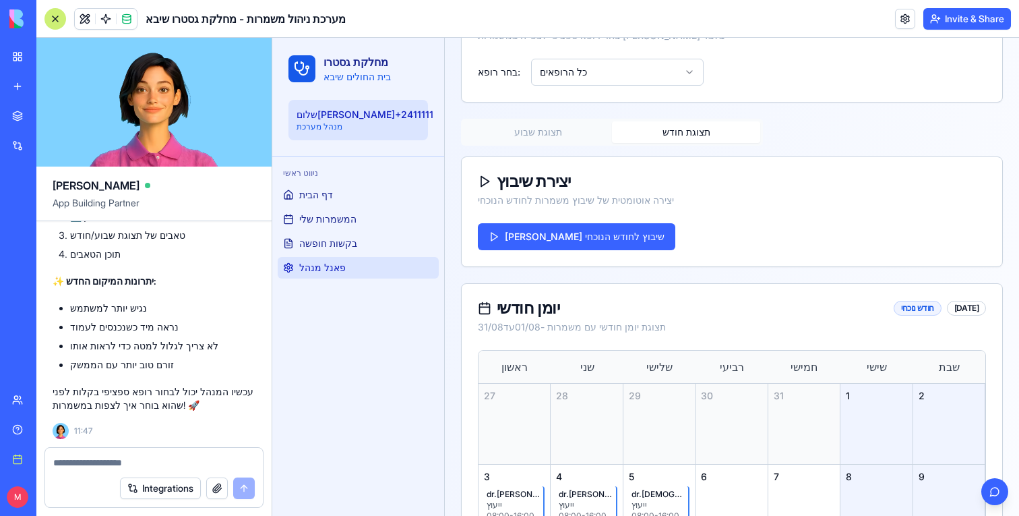
click at [673, 129] on button "תצוגת חודש" at bounding box center [686, 132] width 148 height 22
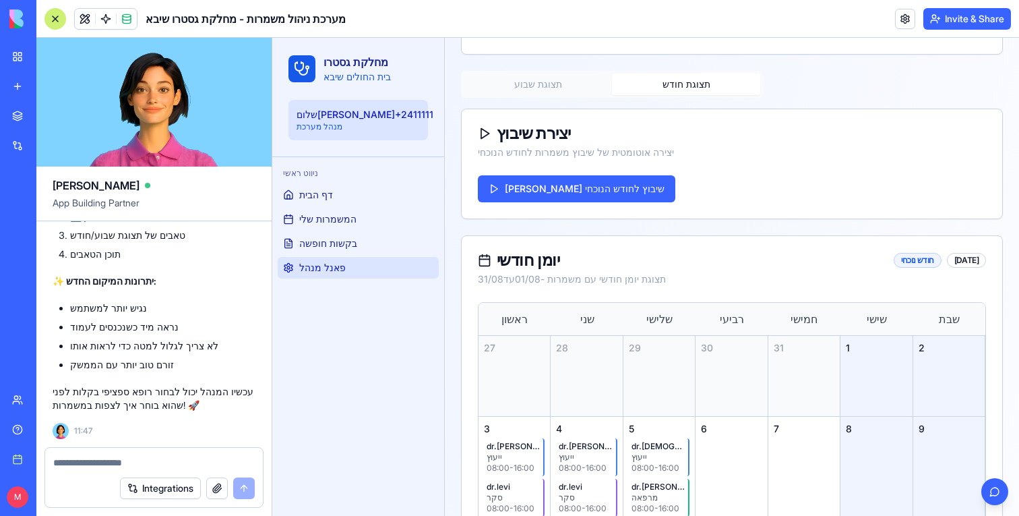
scroll to position [237, 0]
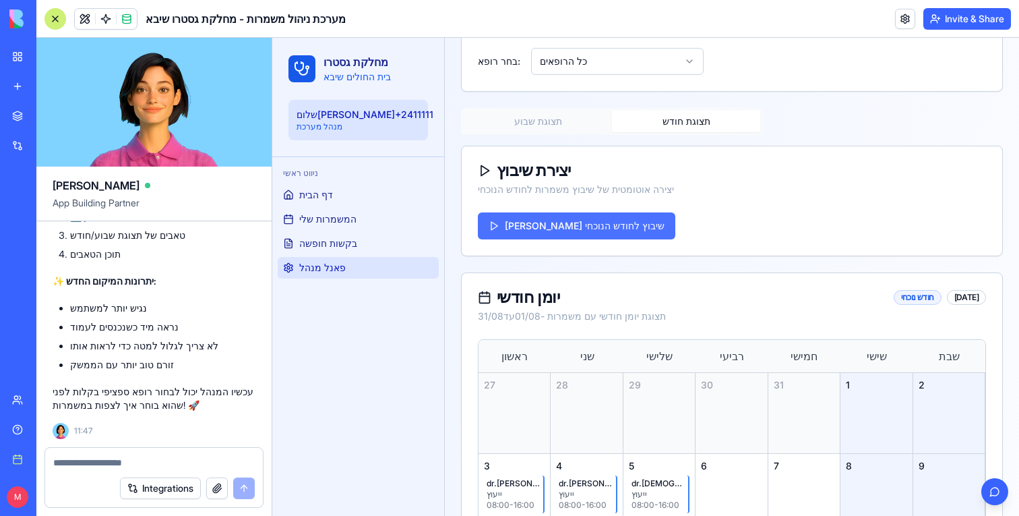
click at [598, 224] on button "[PERSON_NAME] שיבוץ לחודש הנוכחי" at bounding box center [577, 225] width 198 height 27
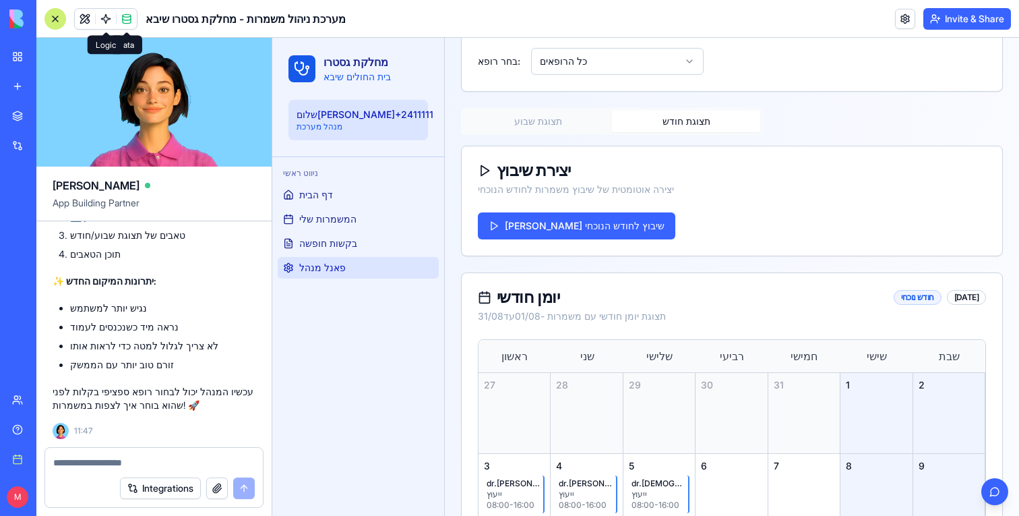
click at [107, 14] on link at bounding box center [106, 19] width 20 height 20
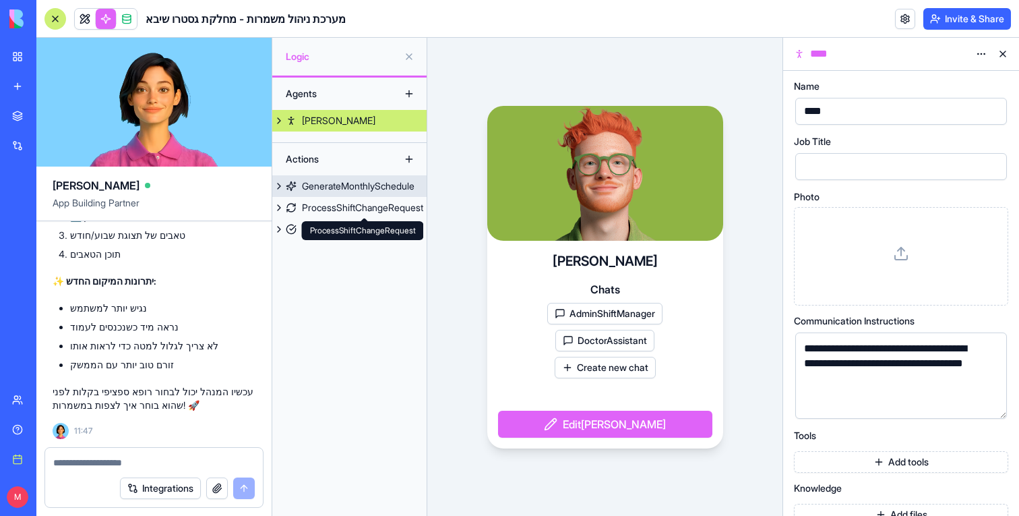
click at [330, 183] on div "GenerateMonthlySchedule" at bounding box center [358, 185] width 113 height 13
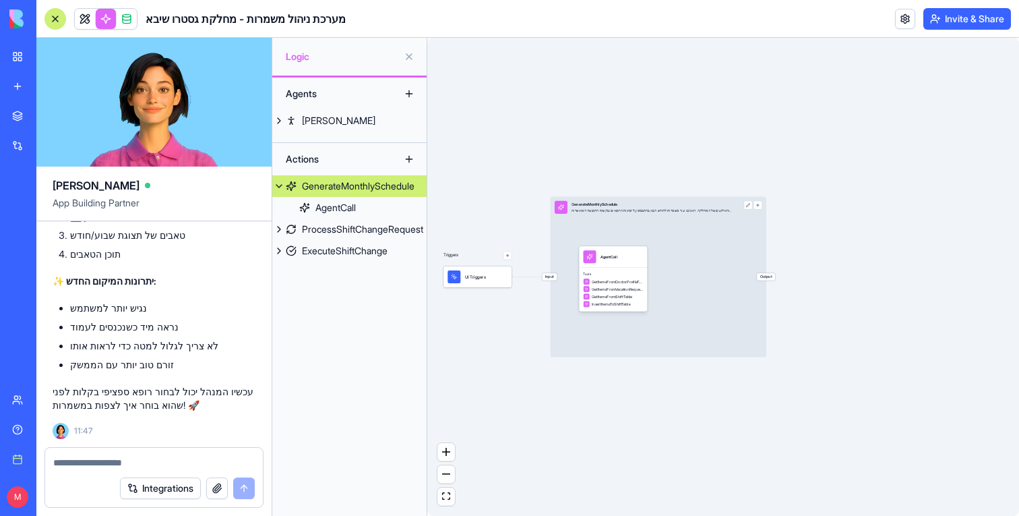
click at [597, 264] on div "AgentCall" at bounding box center [613, 257] width 69 height 22
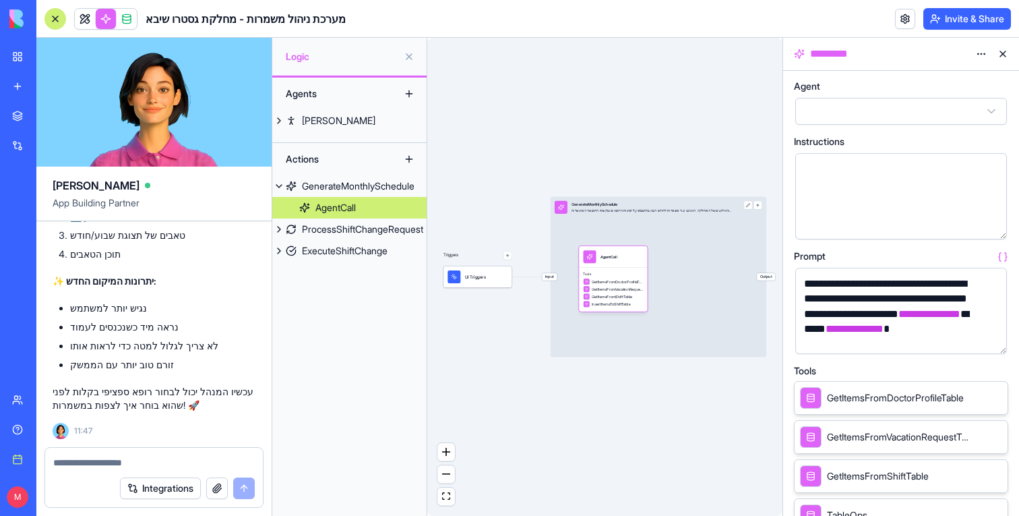
scroll to position [270, 0]
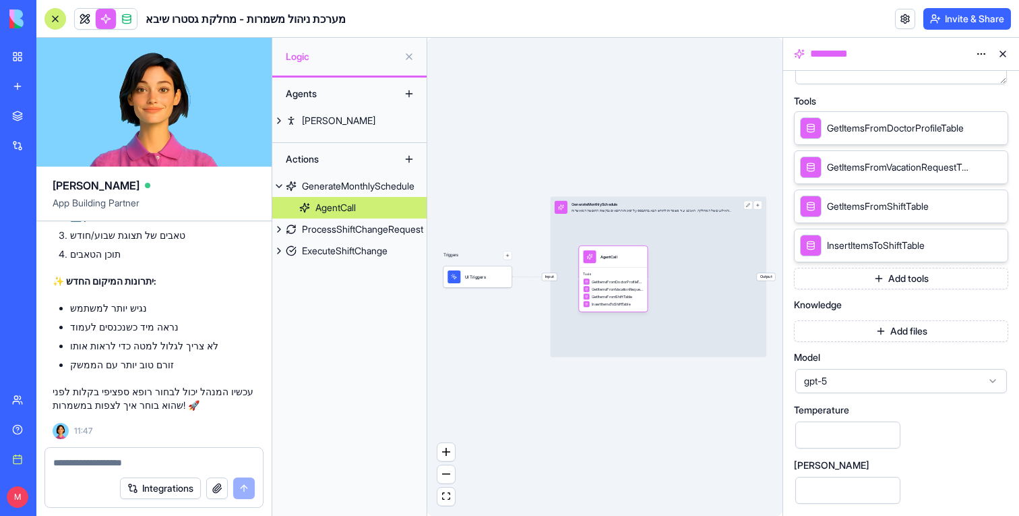
drag, startPoint x: 846, startPoint y: 487, endPoint x: 763, endPoint y: 487, distance: 82.3
click at [763, 487] on main "[PERSON_NAME] App Building Partner Undo M 21:20 🏥 מערכת ניהול משמרות שיבא מתחיל…" at bounding box center [527, 277] width 983 height 478
type input "******"
click at [519, 455] on div "Triggers UI Triggers Input GenerateMonthlySchedule יצירת שיבוץ משמרות חודשי לפי…" at bounding box center [604, 277] width 355 height 478
click at [83, 30] on span at bounding box center [85, 32] width 7 height 7
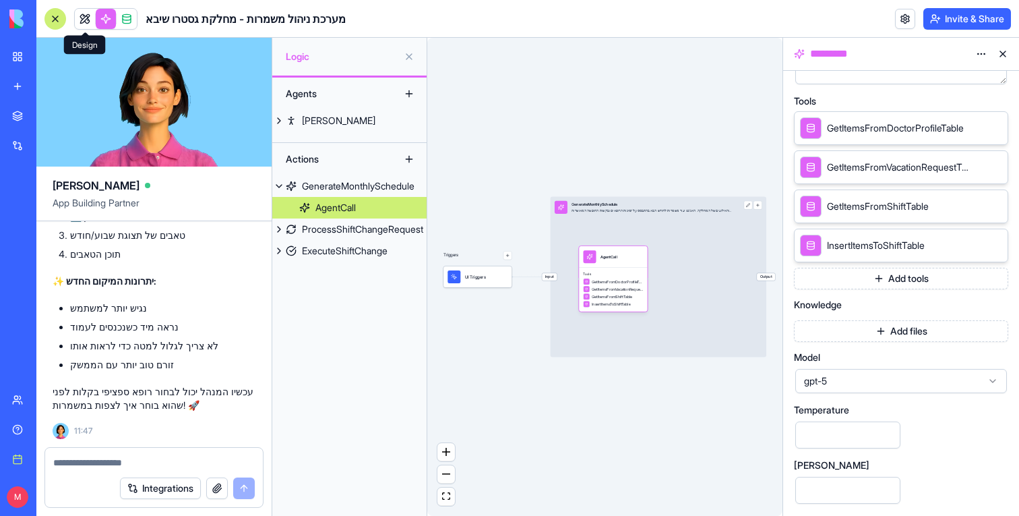
click at [83, 25] on link at bounding box center [85, 19] width 20 height 20
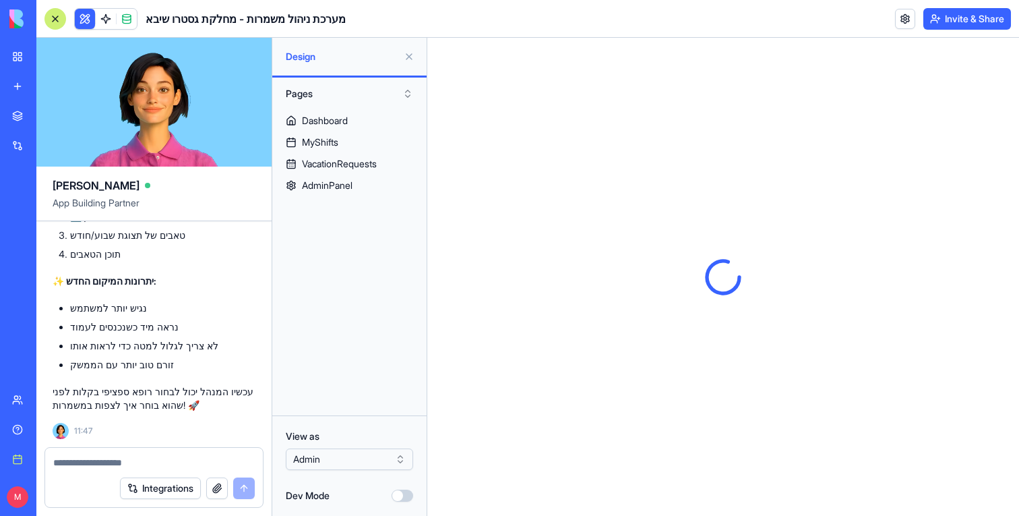
click at [410, 53] on button at bounding box center [409, 57] width 22 height 22
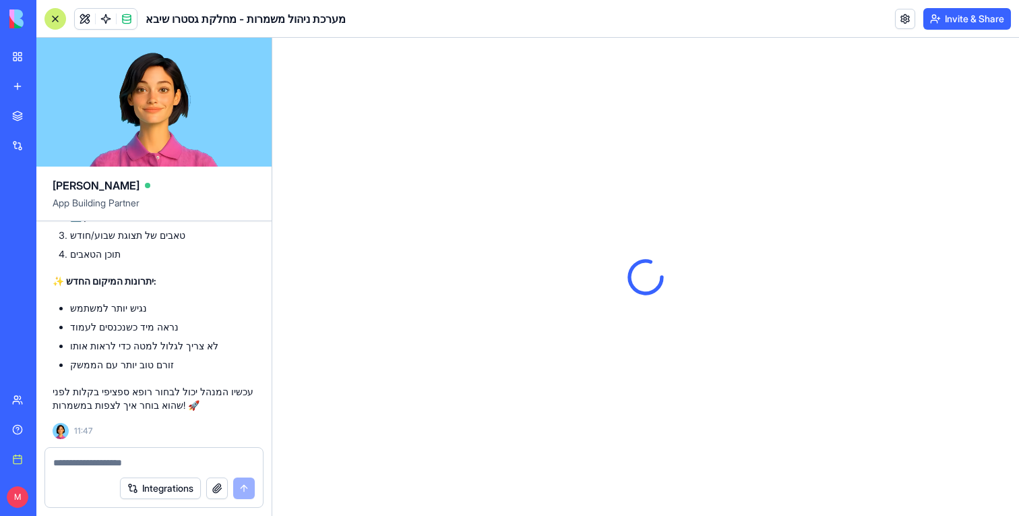
click at [63, 19] on div at bounding box center [56, 19] width 22 height 22
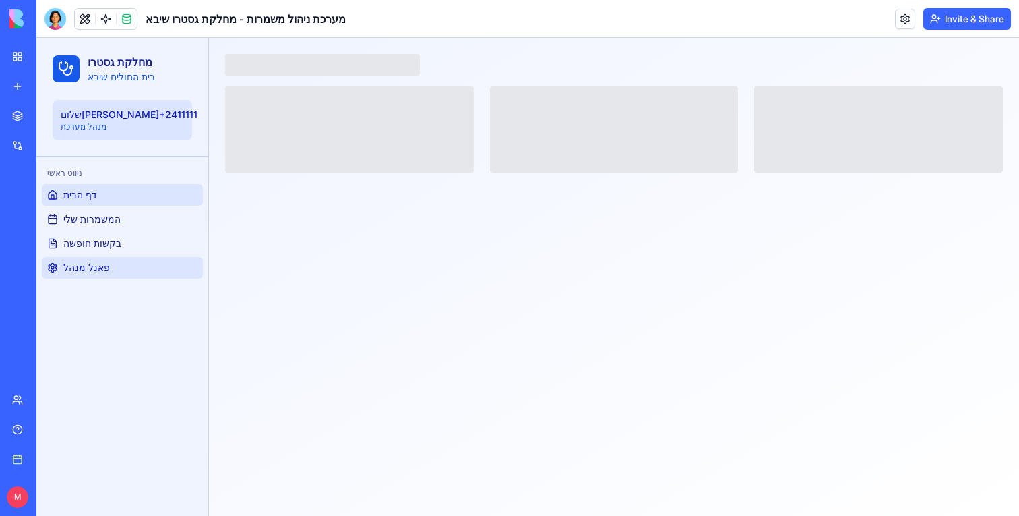
click at [99, 270] on span "פאנל מנהל" at bounding box center [86, 267] width 47 height 13
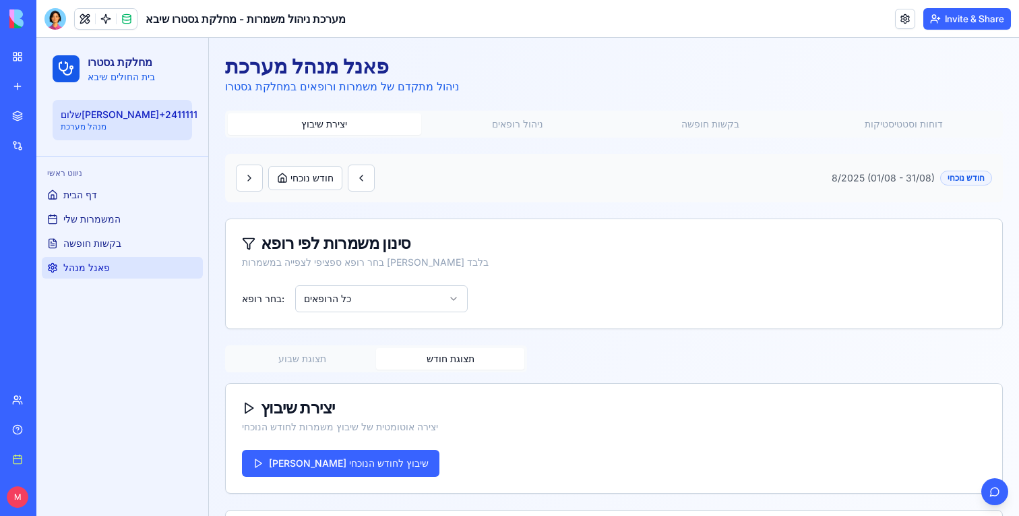
click at [455, 361] on button "תצוגת חודש" at bounding box center [450, 359] width 148 height 22
click at [324, 464] on button "[PERSON_NAME] שיבוץ לחודש הנוכחי" at bounding box center [341, 463] width 198 height 27
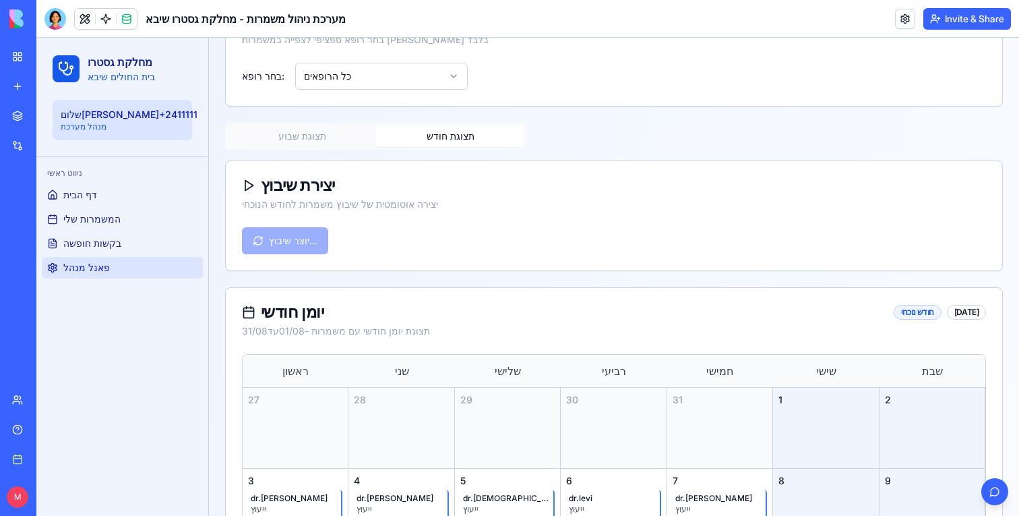
scroll to position [212, 0]
